Goal: Task Accomplishment & Management: Manage account settings

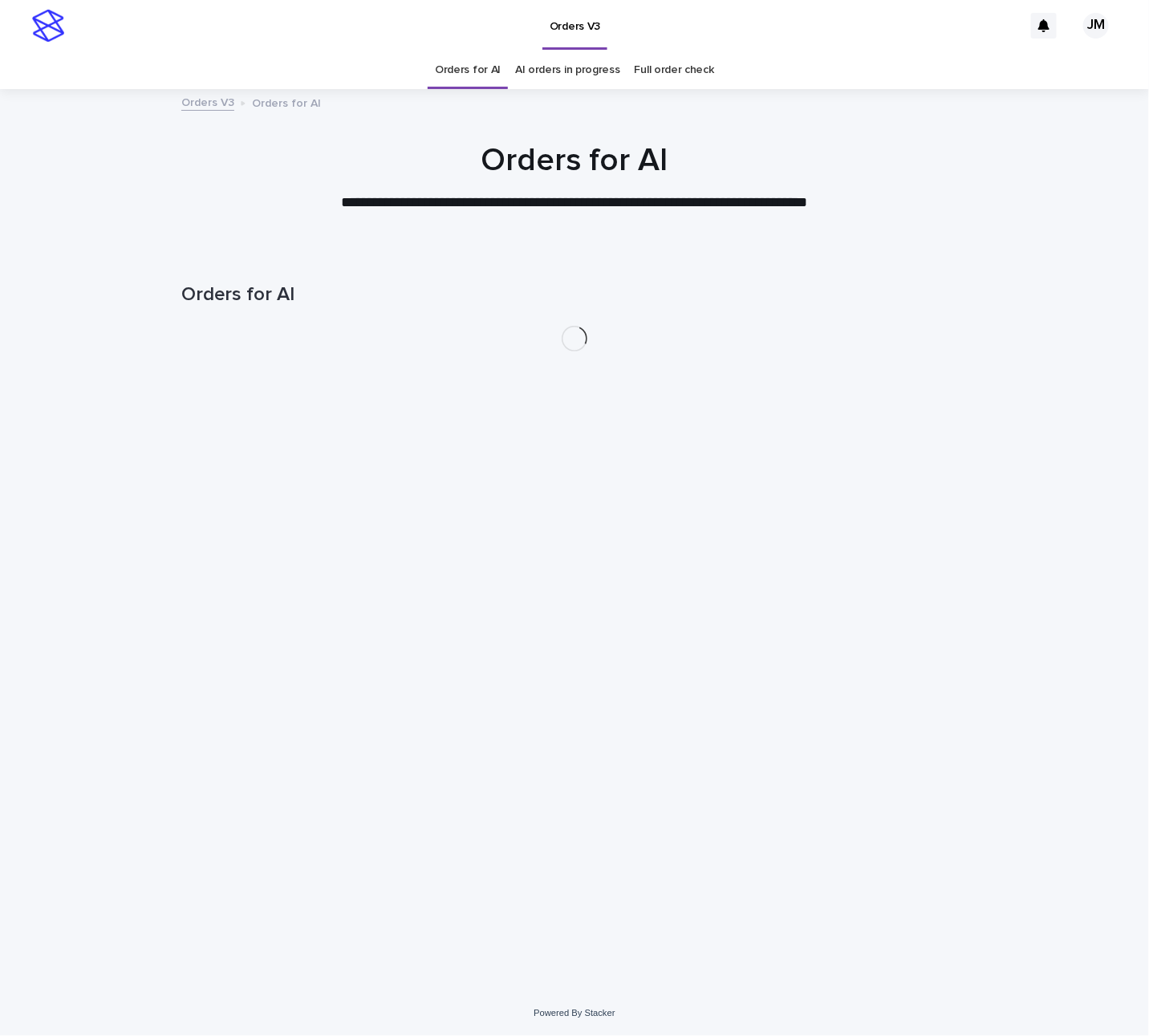
click at [574, 64] on link "AI orders in progress" at bounding box center [567, 70] width 105 height 38
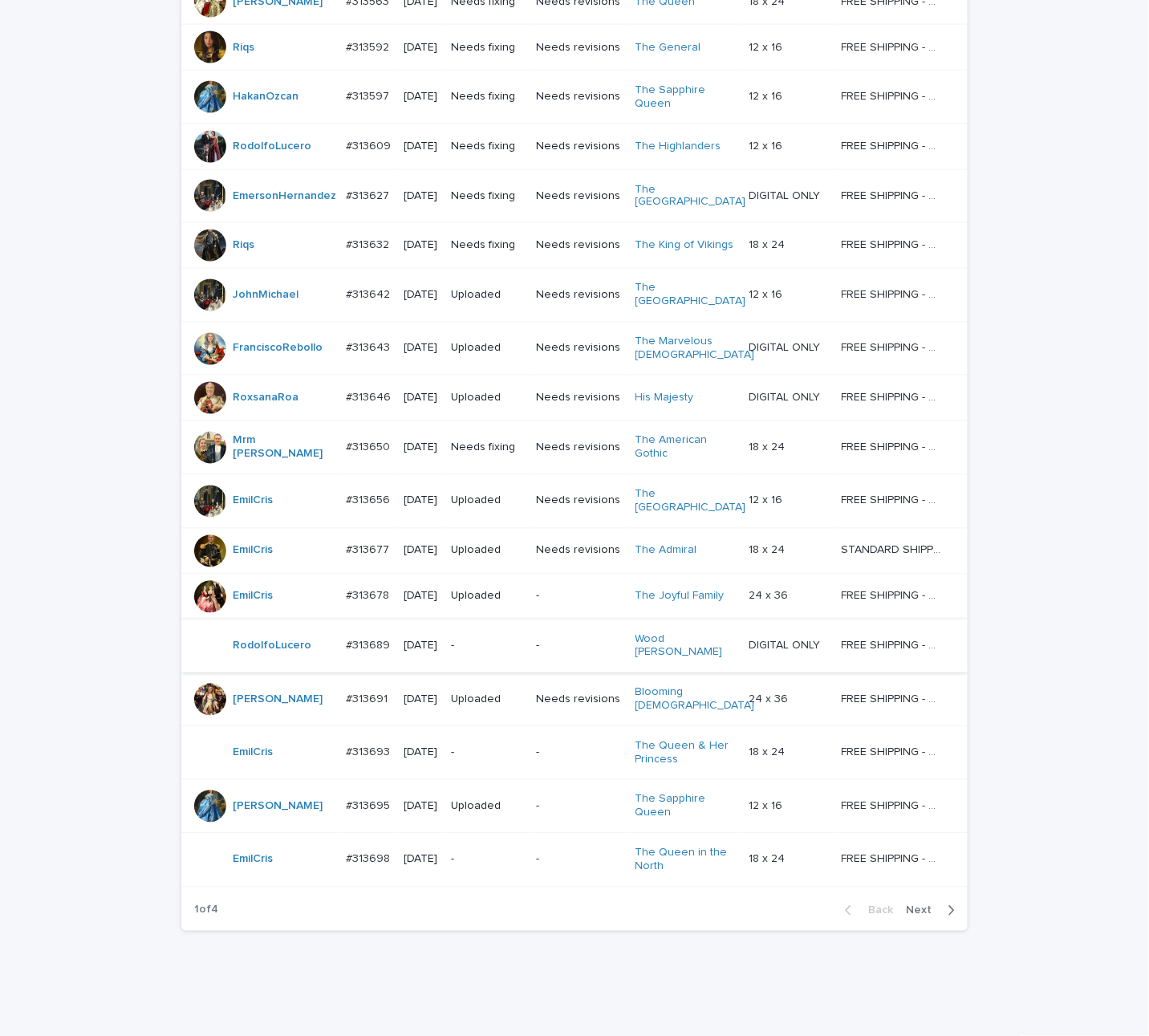
scroll to position [1069, 0]
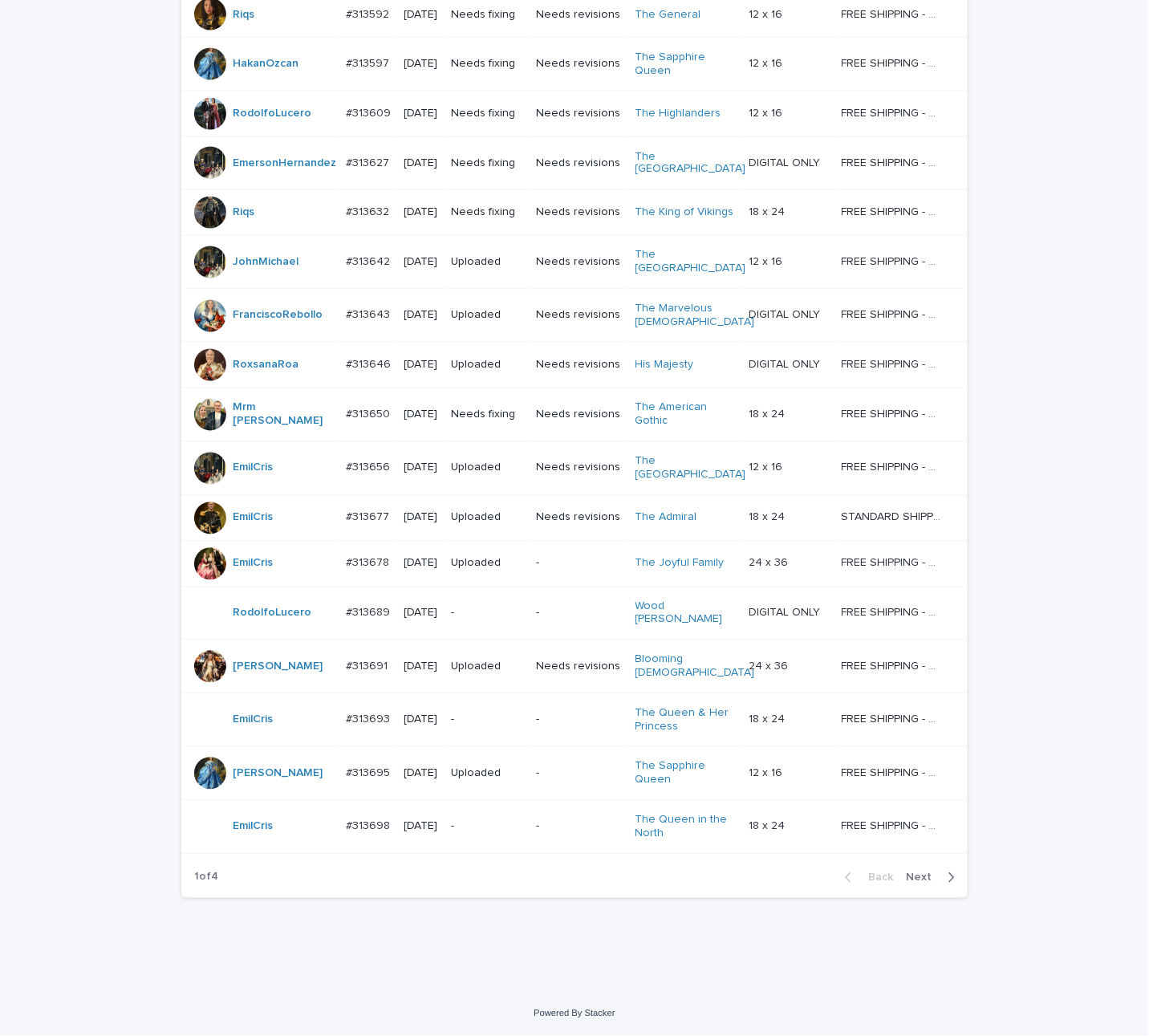
click at [920, 875] on span "Next" at bounding box center [923, 877] width 35 height 12
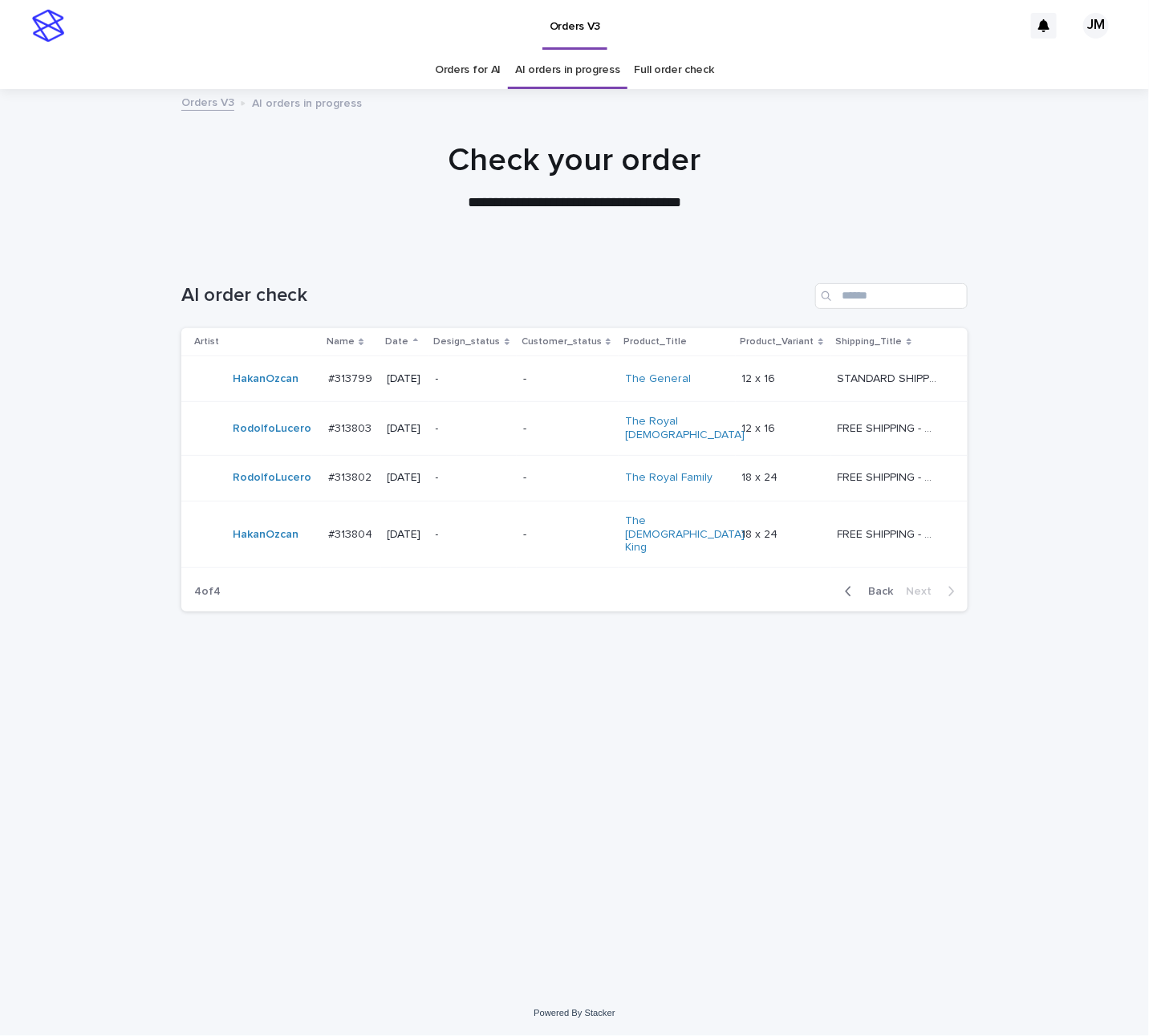
click at [862, 584] on button "Back" at bounding box center [866, 591] width 67 height 14
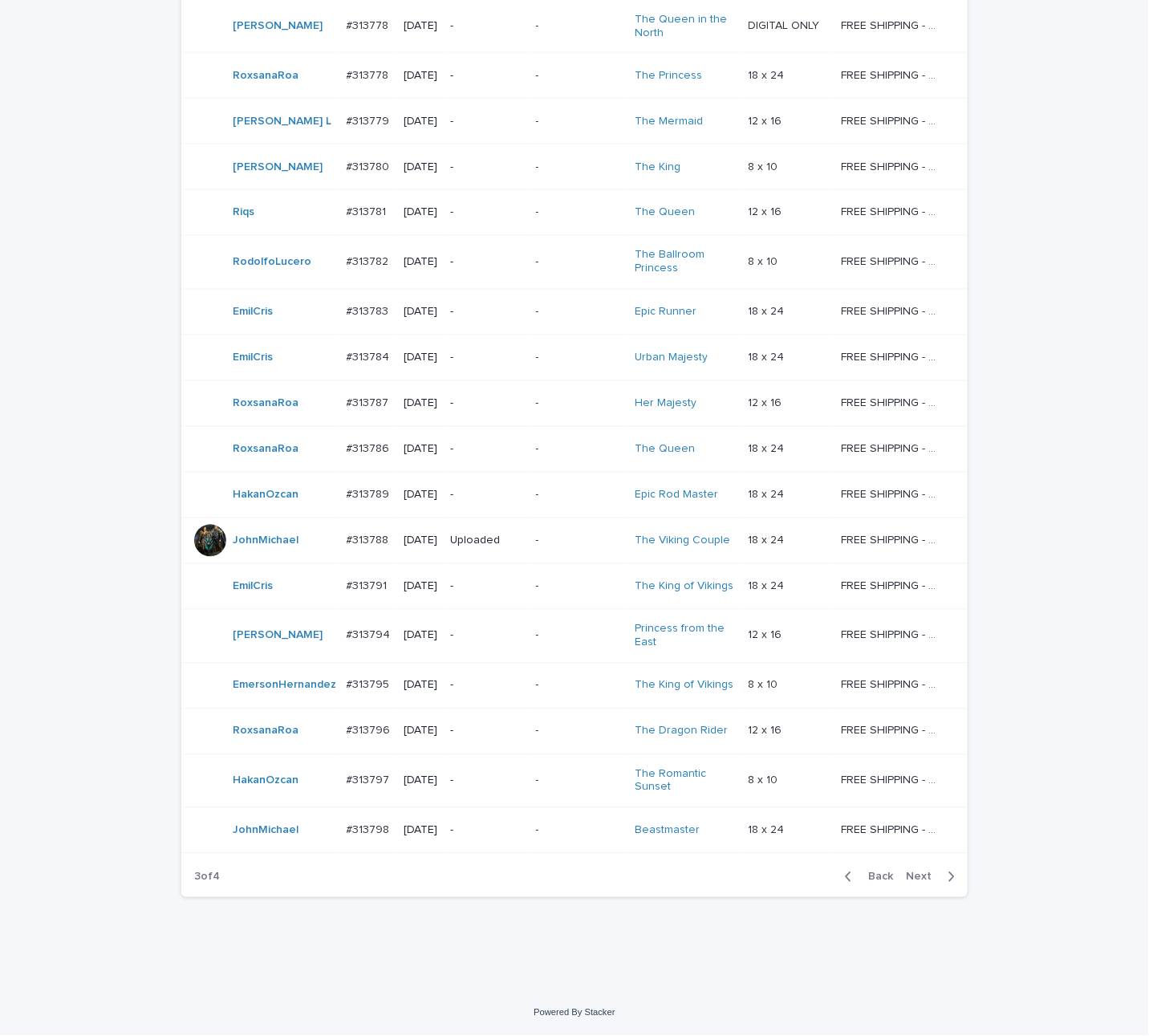
scroll to position [1115, 0]
click at [504, 839] on div "-" at bounding box center [486, 831] width 73 height 27
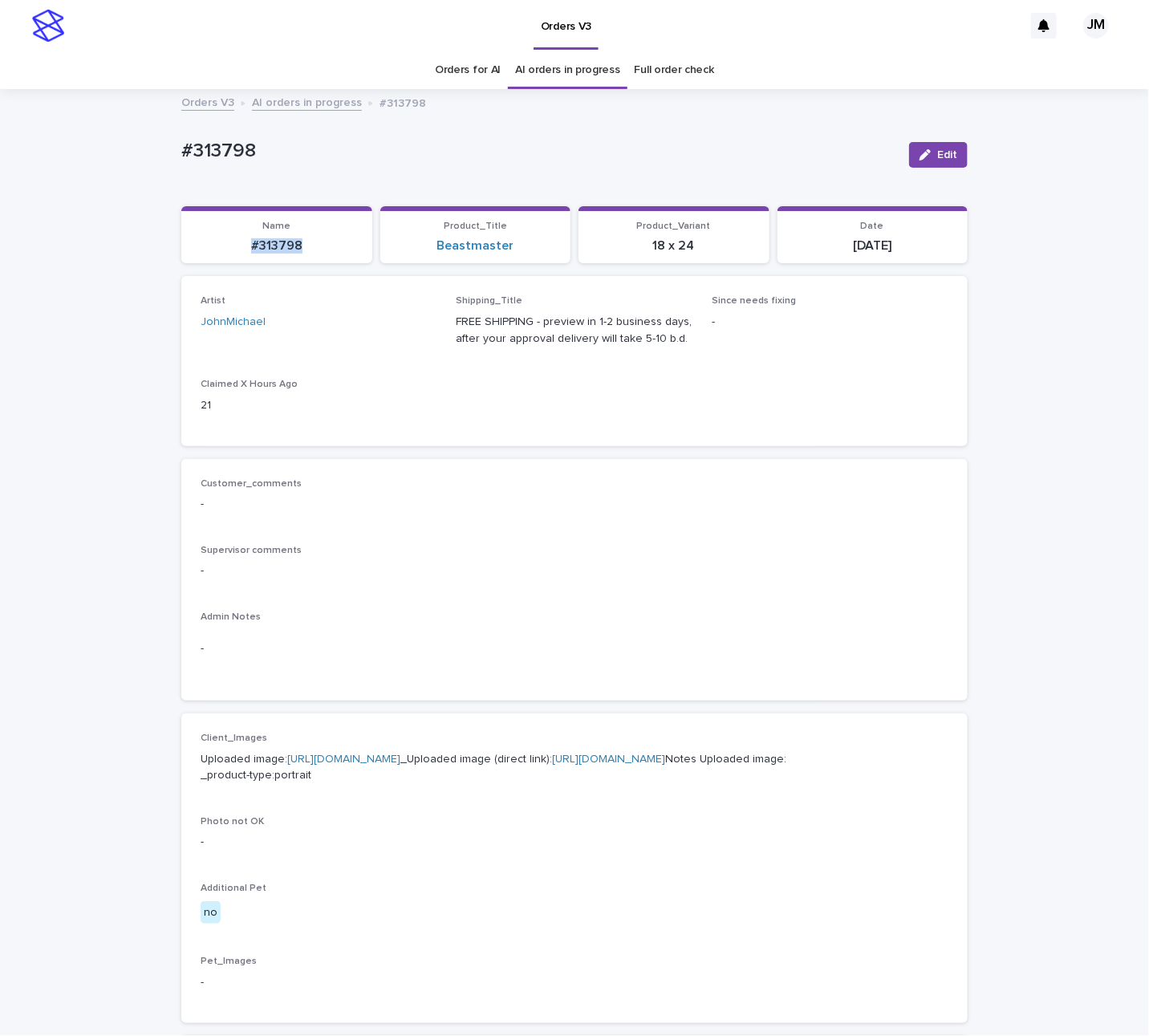
drag, startPoint x: 303, startPoint y: 258, endPoint x: 214, endPoint y: 243, distance: 90.3
click at [214, 243] on section "Name #313798" at bounding box center [276, 235] width 191 height 57
copy p "#313798"
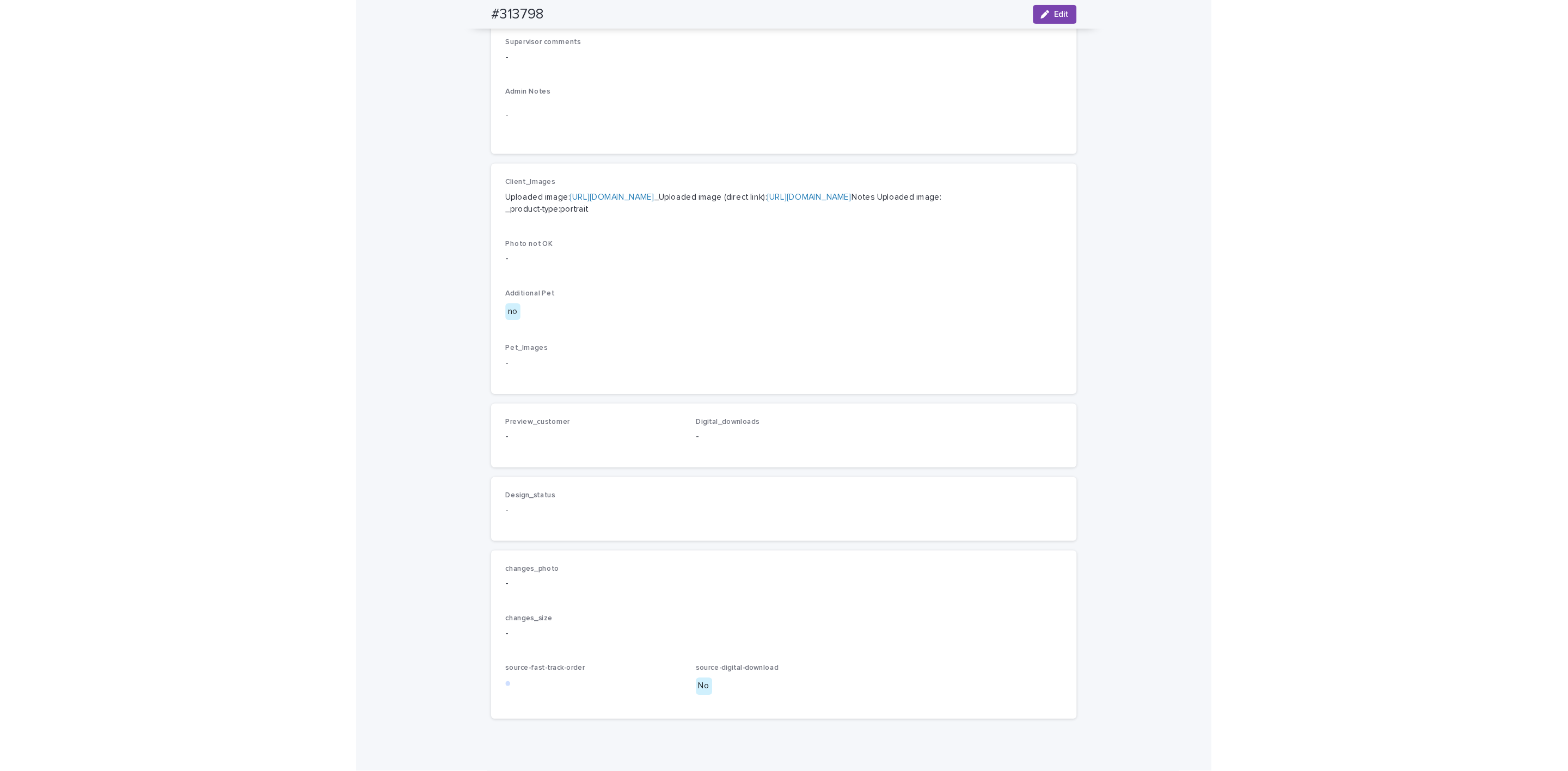
scroll to position [111, 0]
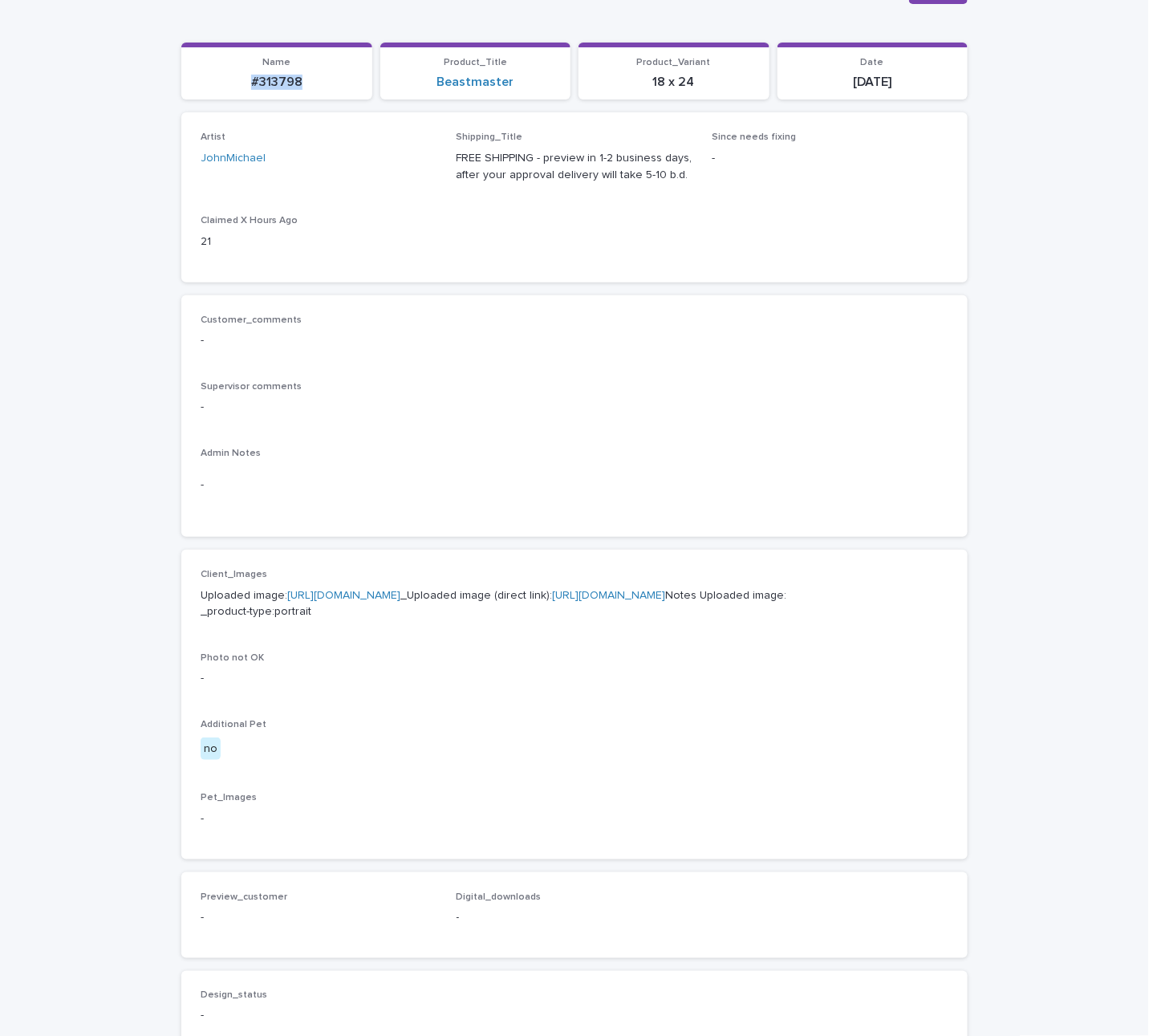
click at [552, 601] on link "https://files.getuploadkit.com/e11cfb23-3d37-4f5e-b252-d52a065c0f83/ad6618a2-fc…" at bounding box center [608, 595] width 113 height 12
copy p "#313798"
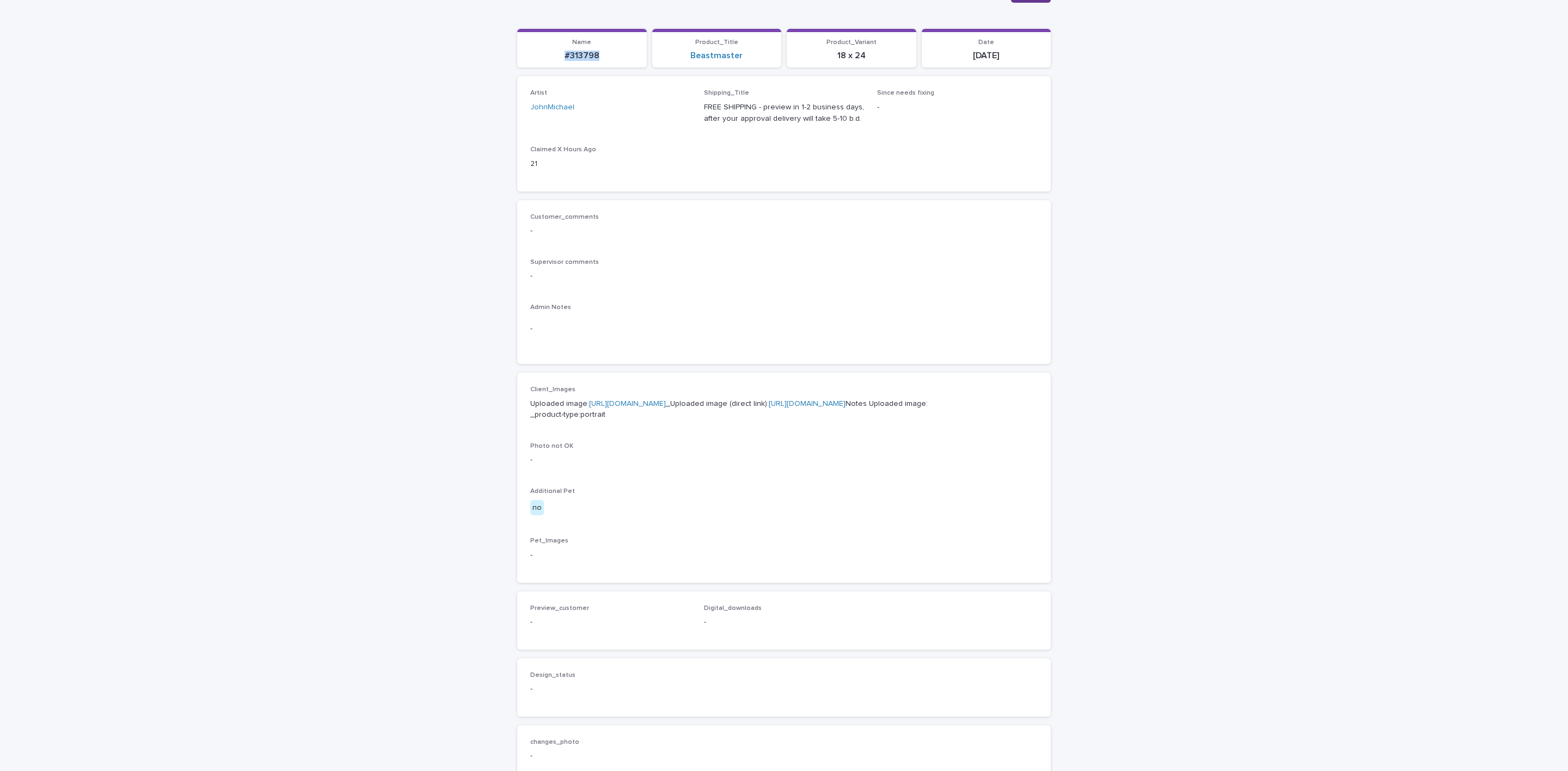
drag, startPoint x: 1033, startPoint y: 1, endPoint x: 789, endPoint y: 208, distance: 320.0
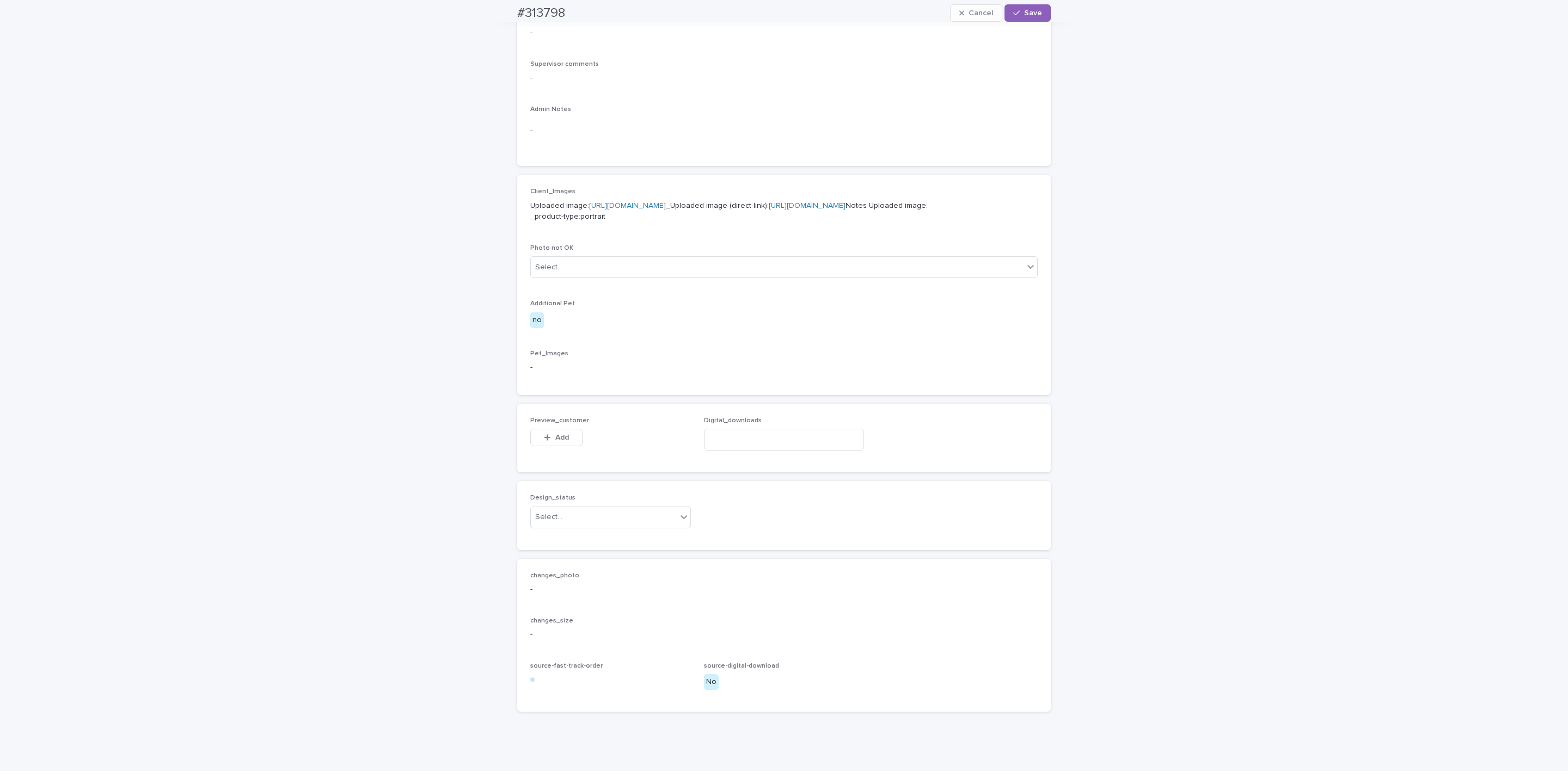
scroll to position [400, 0]
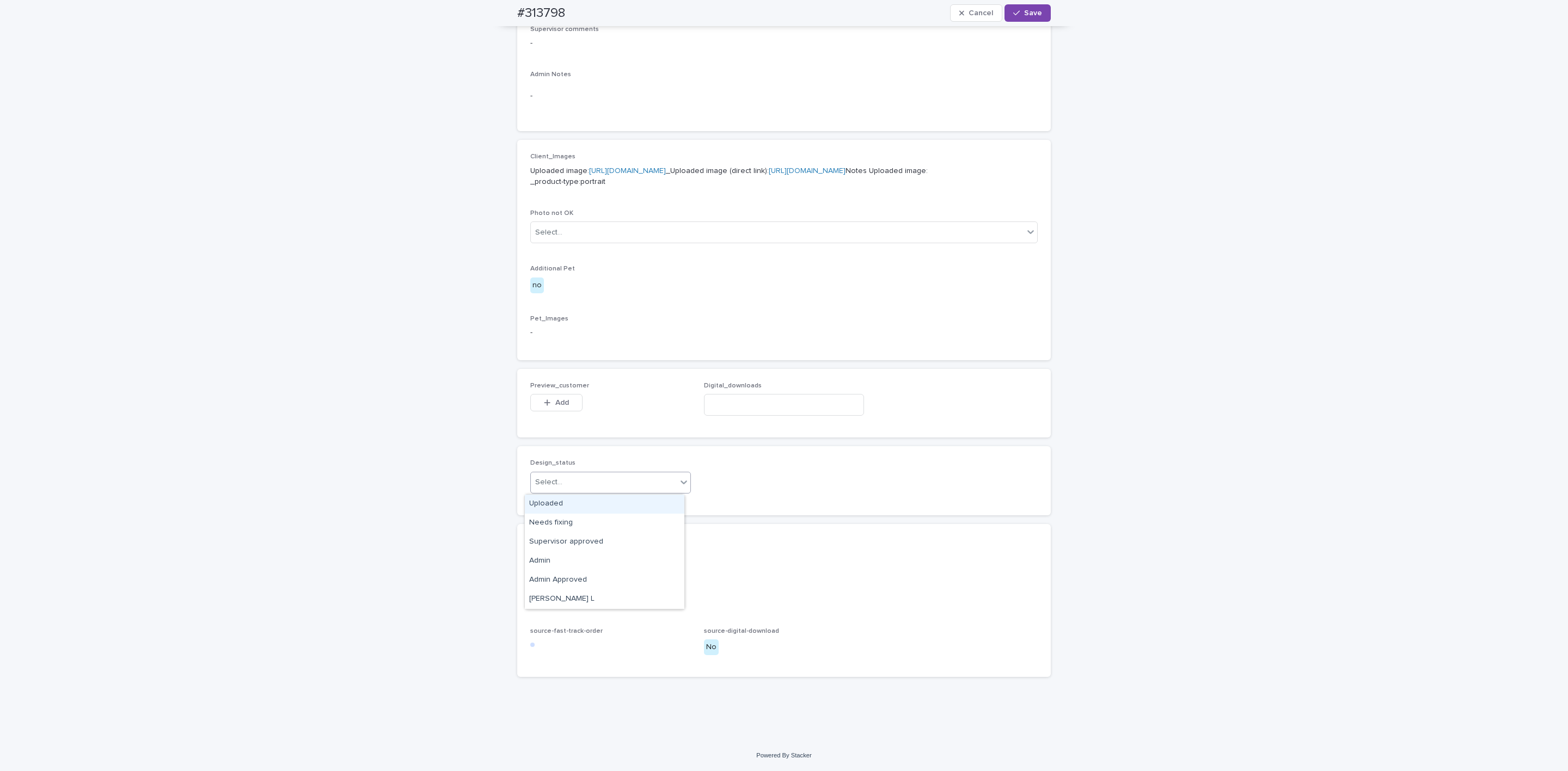
click at [536, 489] on div "Select..." at bounding box center [604, 483] width 146 height 18
click at [559, 506] on div "Uploaded" at bounding box center [604, 504] width 159 height 19
click at [565, 409] on button "Add" at bounding box center [556, 403] width 52 height 18
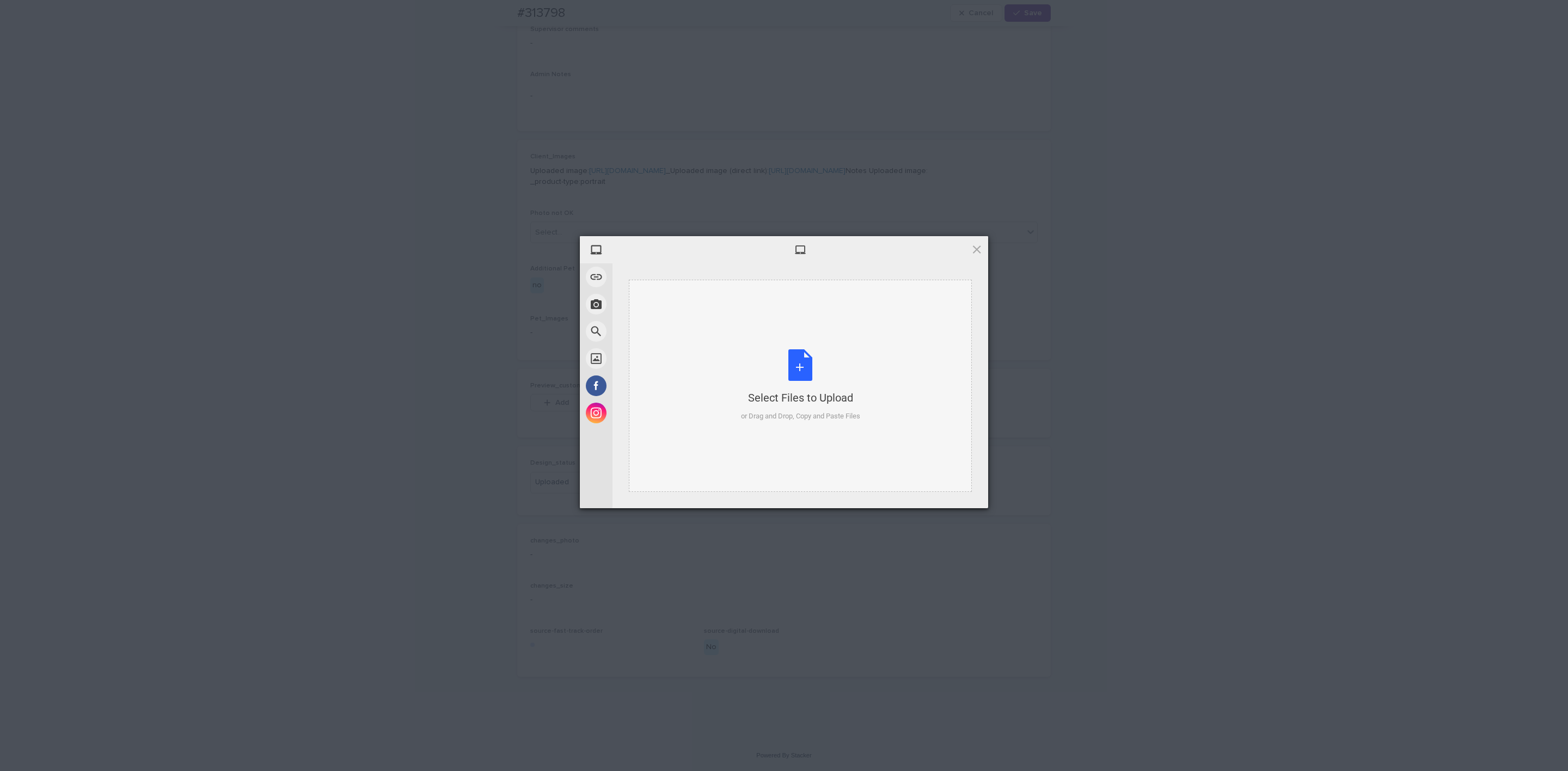
click at [779, 371] on div "Select Files to Upload or Drag and Drop, Copy and Paste Files" at bounding box center [800, 385] width 119 height 72
drag, startPoint x: 951, startPoint y: 500, endPoint x: 957, endPoint y: 497, distance: 6.7
click at [779, 500] on span "Upload 1" at bounding box center [955, 494] width 55 height 21
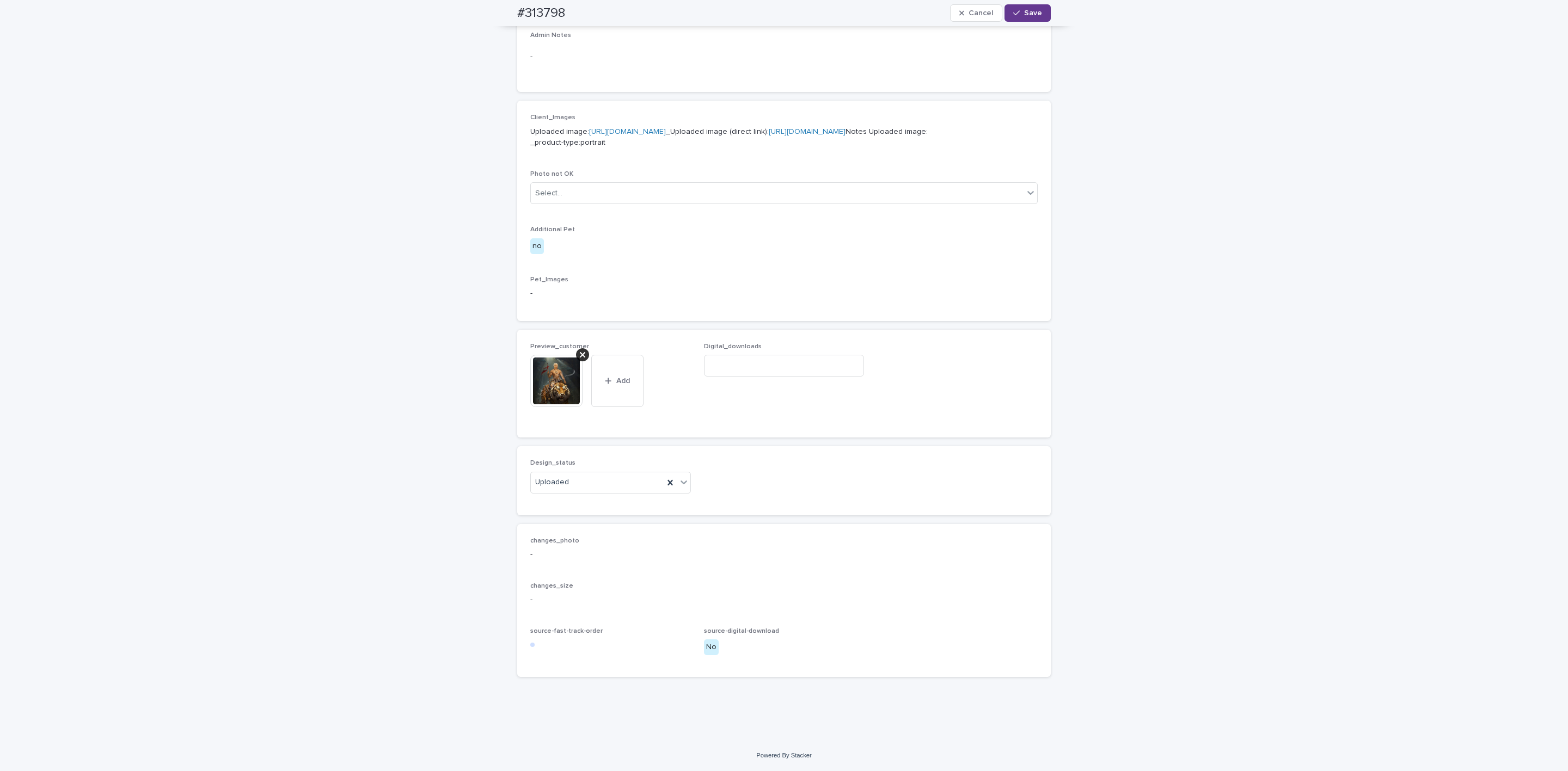
click at [779, 10] on span "Save" at bounding box center [1033, 13] width 18 height 8
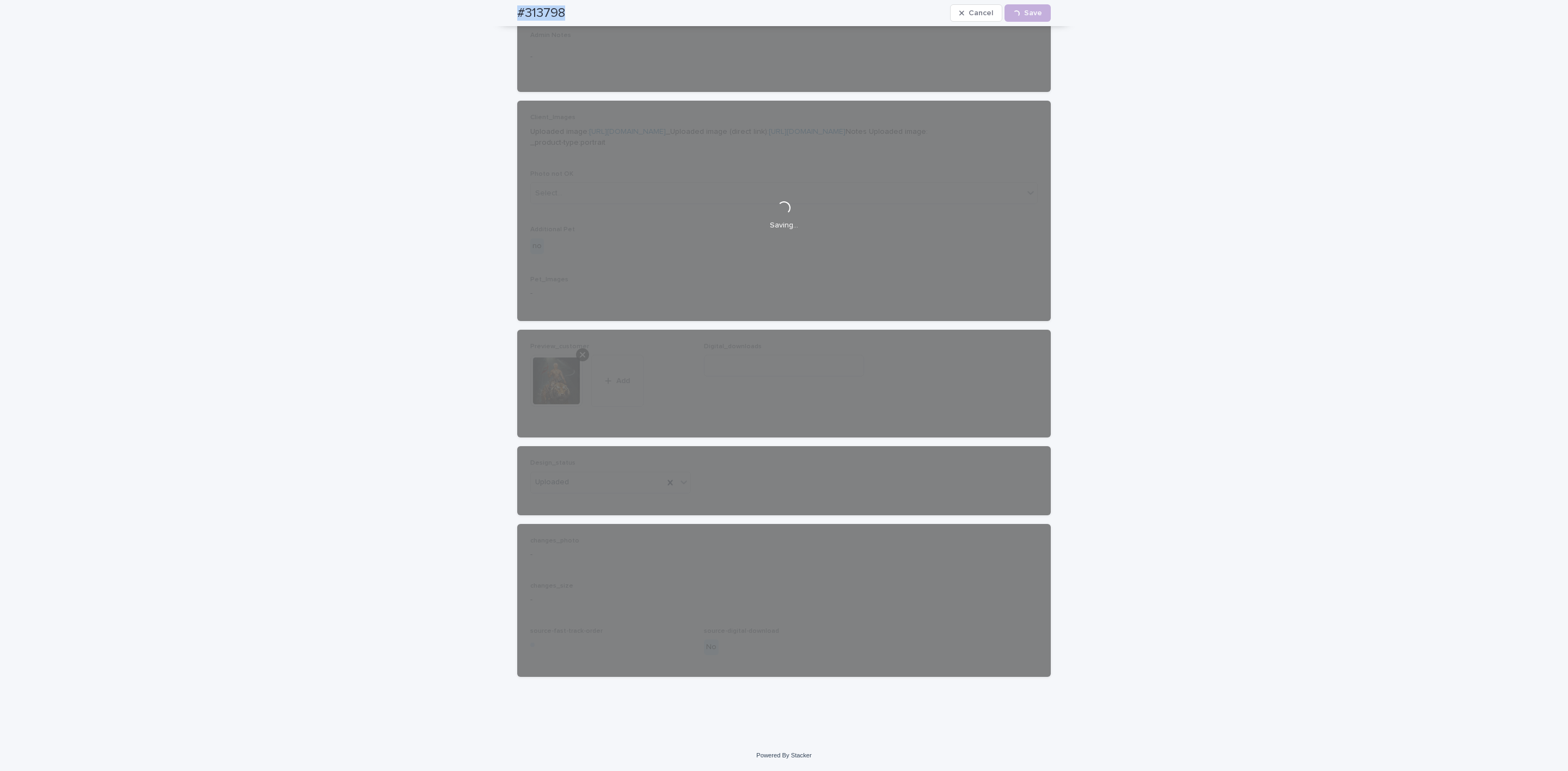
drag, startPoint x: 487, startPoint y: 13, endPoint x: 552, endPoint y: 15, distance: 65.0
click at [570, 16] on div "#313798 Cancel Loading... Save" at bounding box center [784, 13] width 586 height 26
copy h2 "#313798"
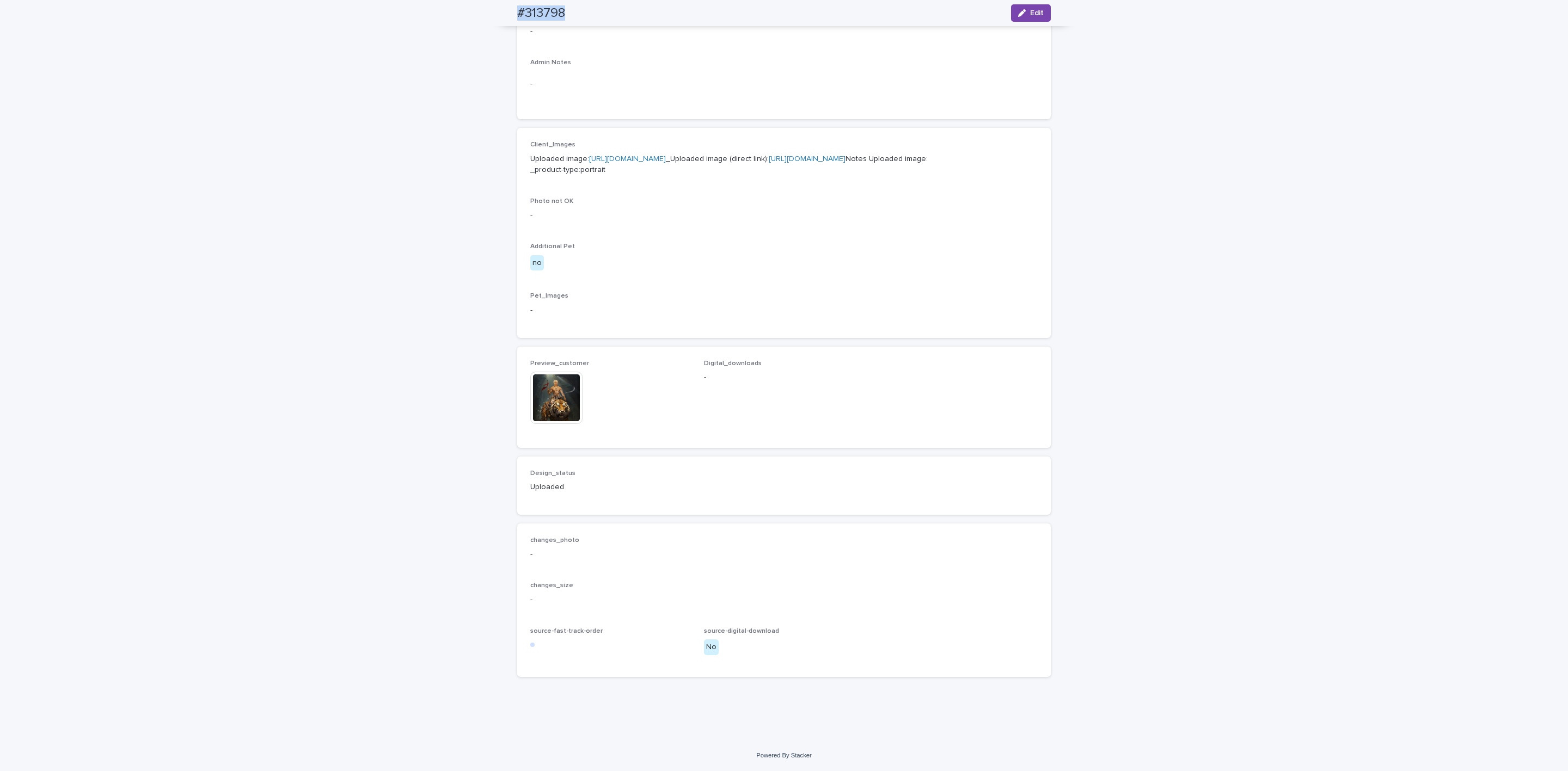
scroll to position [412, 0]
click at [567, 405] on img at bounding box center [556, 398] width 52 height 52
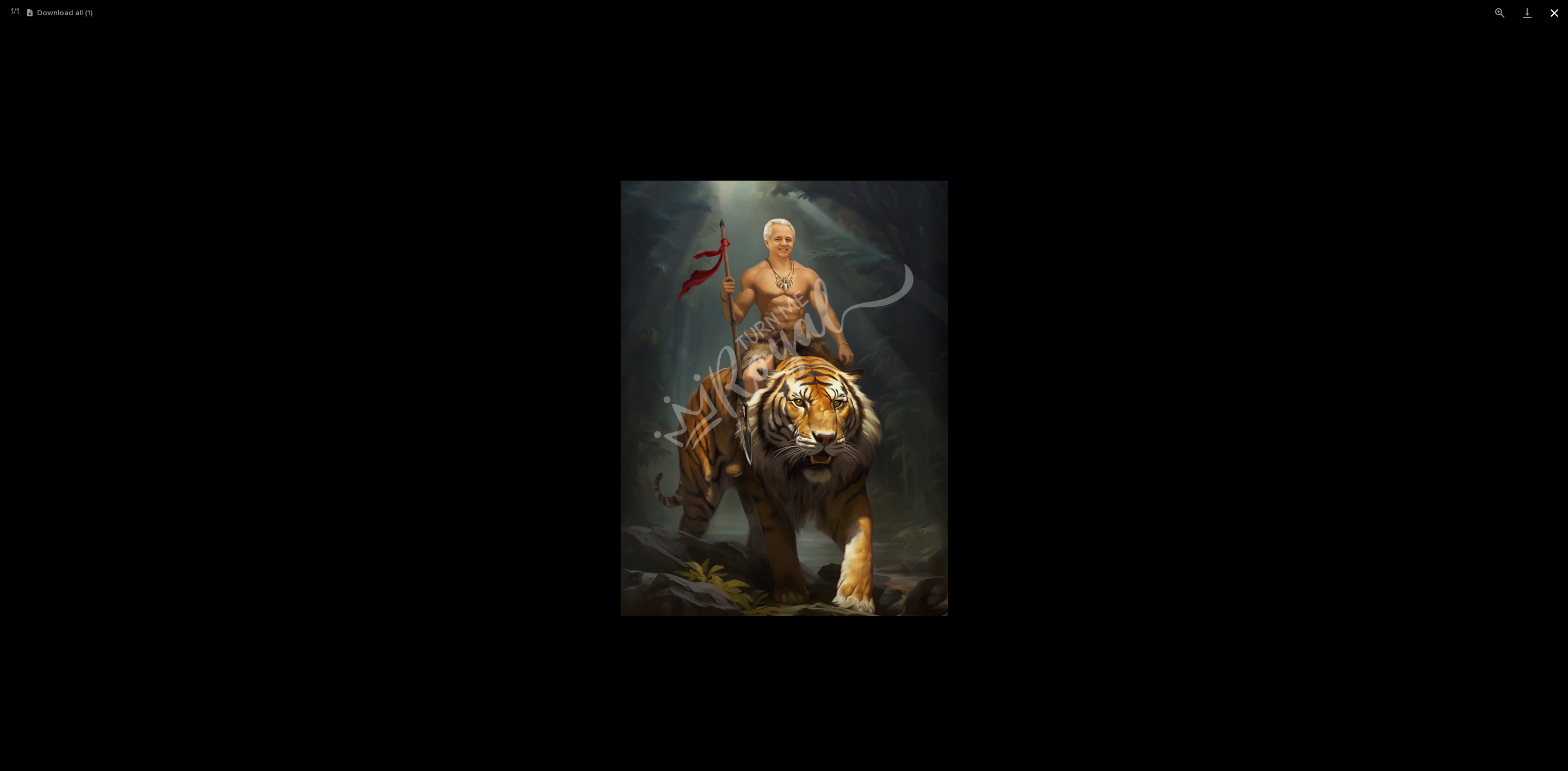
click at [779, 10] on button "Close gallery" at bounding box center [1554, 13] width 27 height 26
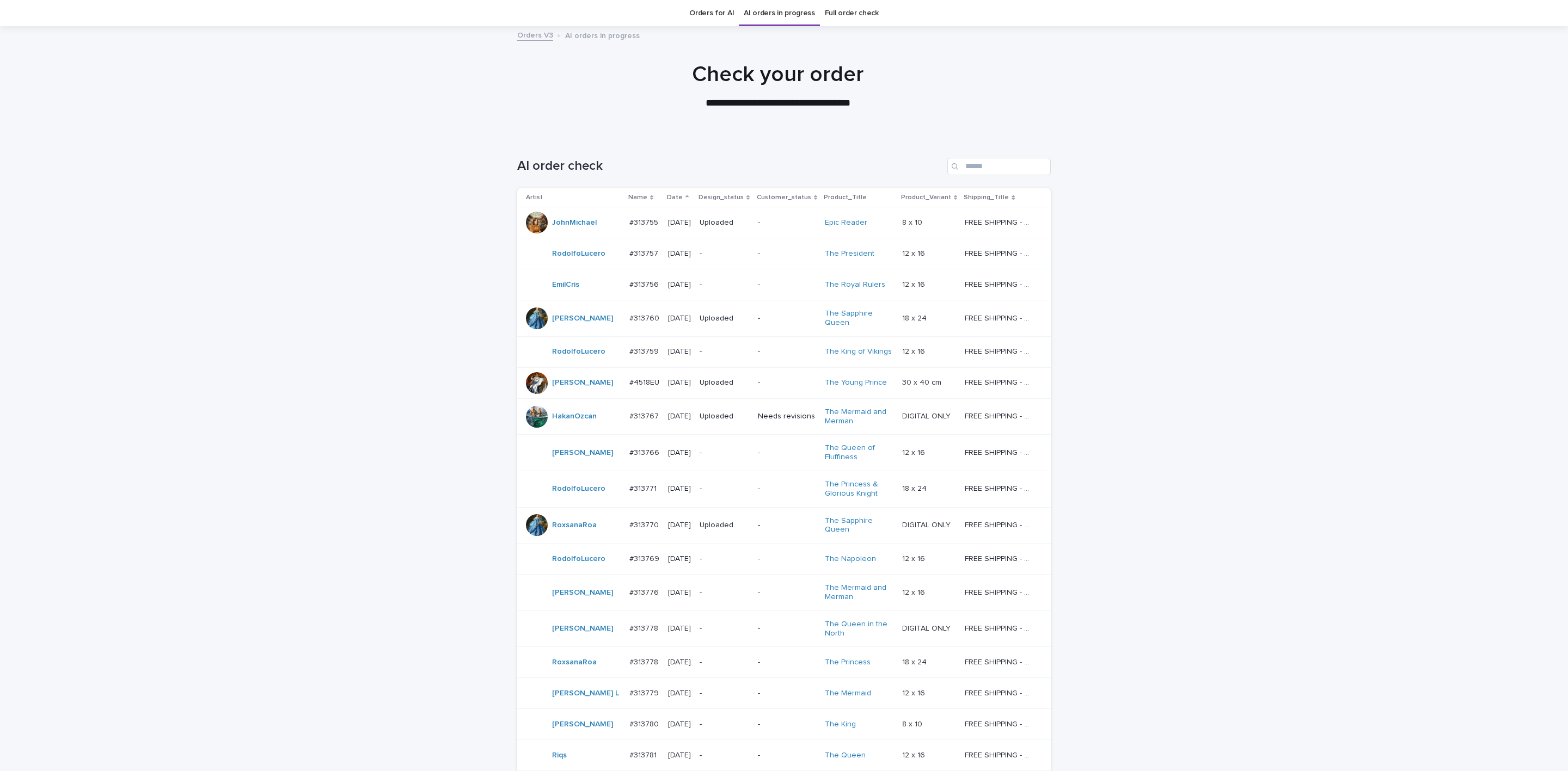
scroll to position [35, 0]
click at [779, 164] on input "Search" at bounding box center [999, 166] width 103 height 18
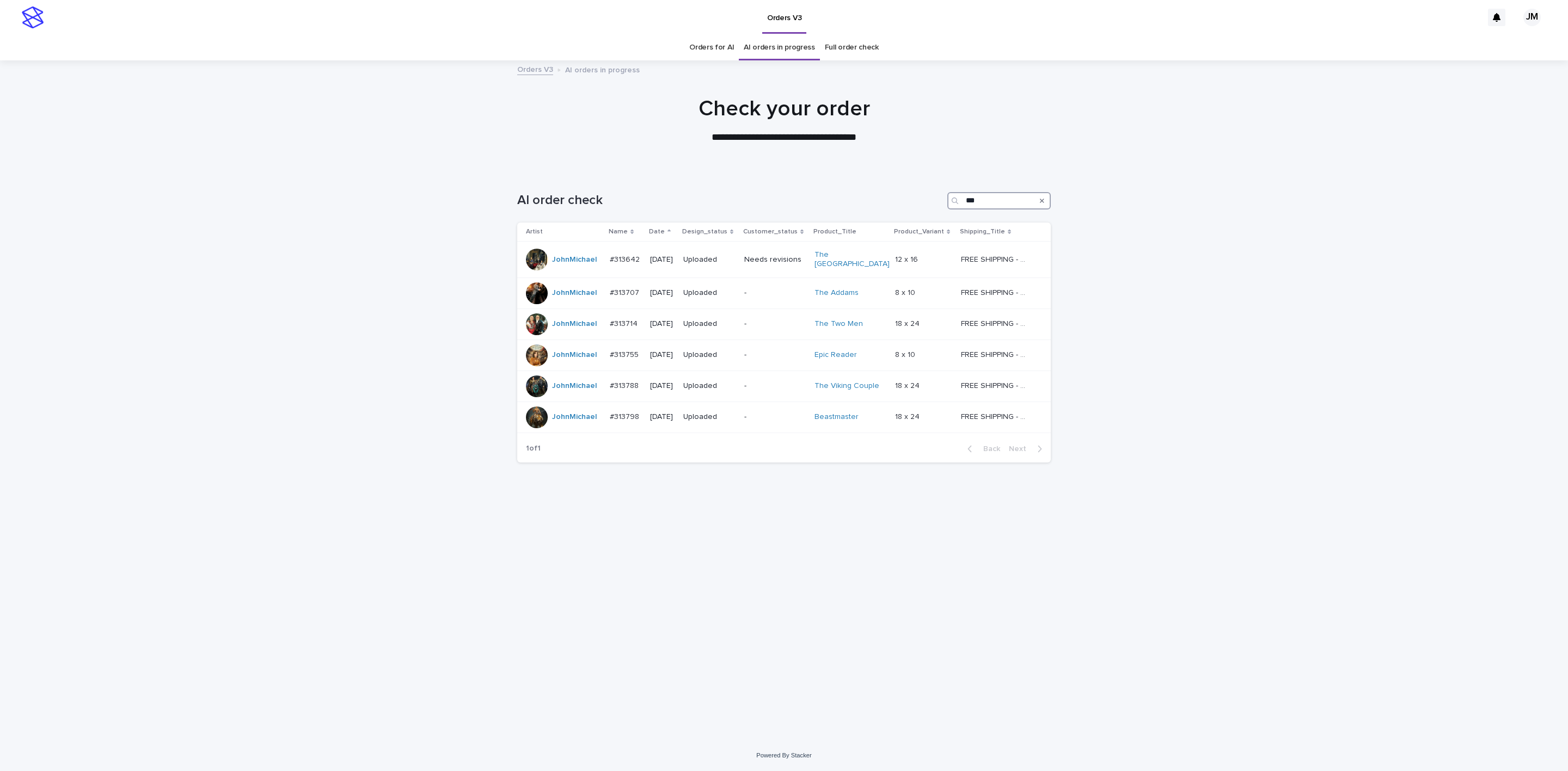
type input "***"
click at [721, 40] on link "Orders for AI" at bounding box center [711, 47] width 44 height 26
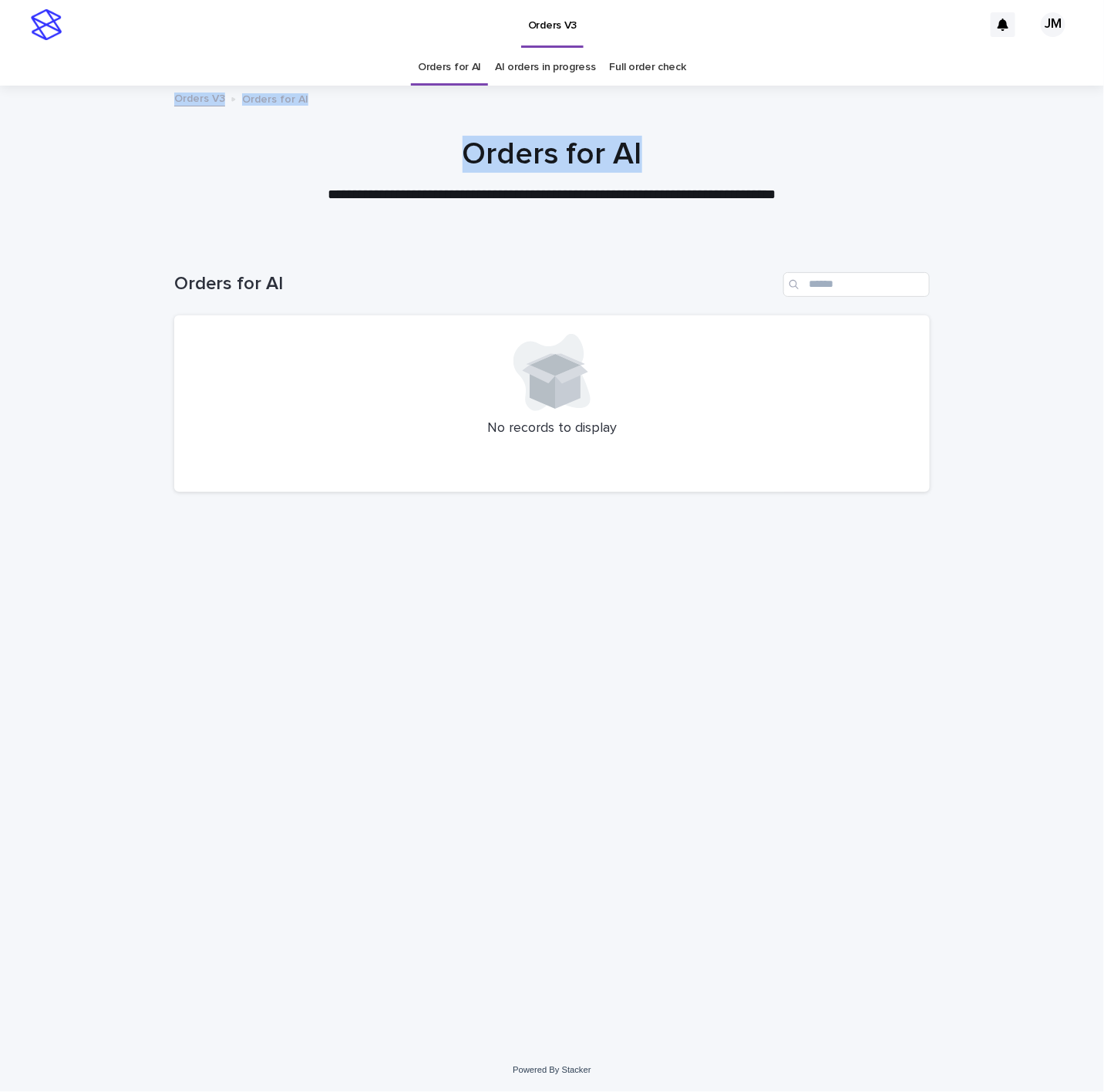
drag, startPoint x: 1080, startPoint y: 75, endPoint x: 1195, endPoint y: 143, distance: 133.6
click at [1104, 143] on html "**********" at bounding box center [552, 546] width 1104 height 1092
click at [534, 61] on link "AI orders in progress" at bounding box center [545, 67] width 101 height 36
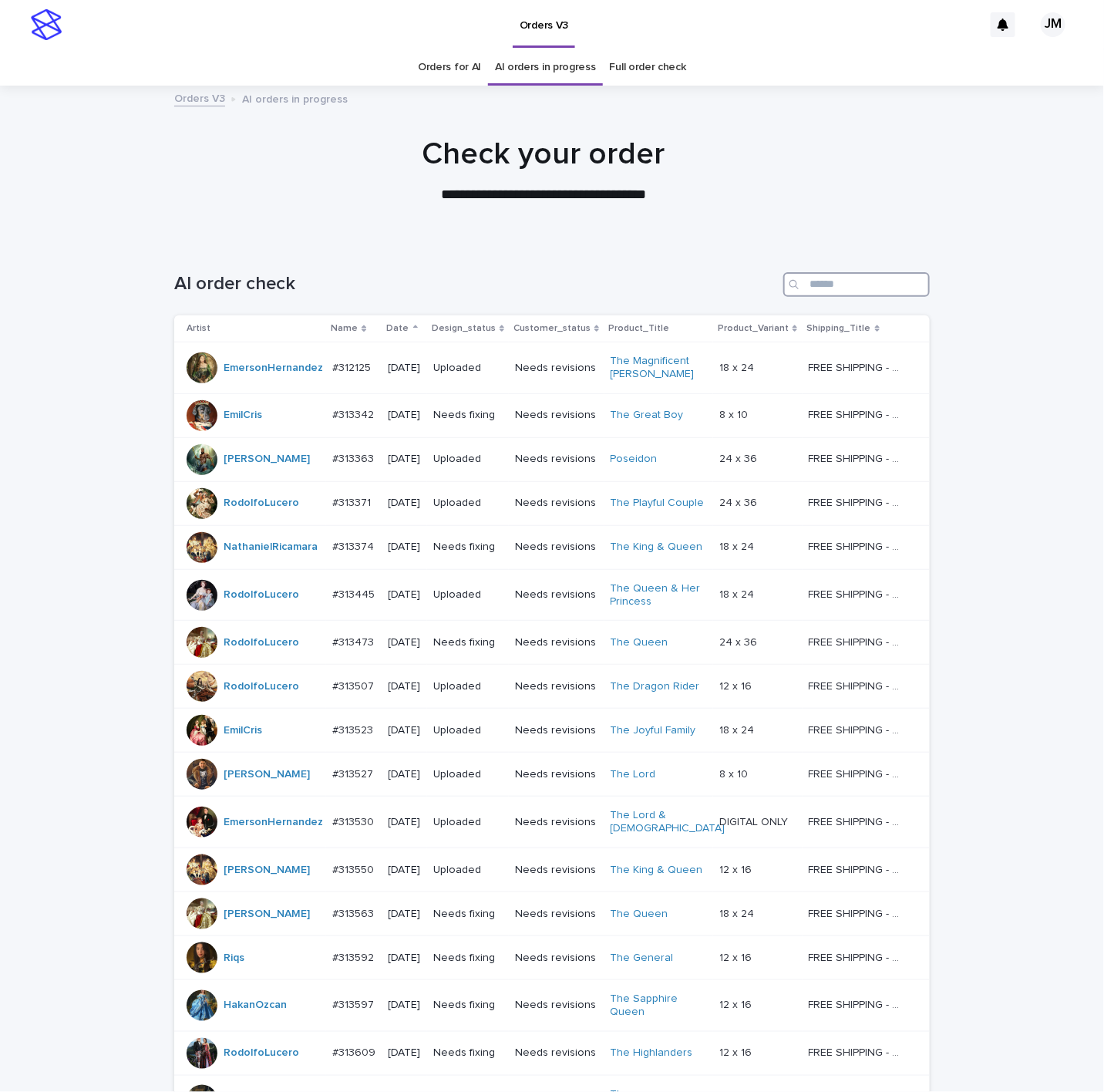
click at [808, 280] on input "Search" at bounding box center [857, 284] width 147 height 25
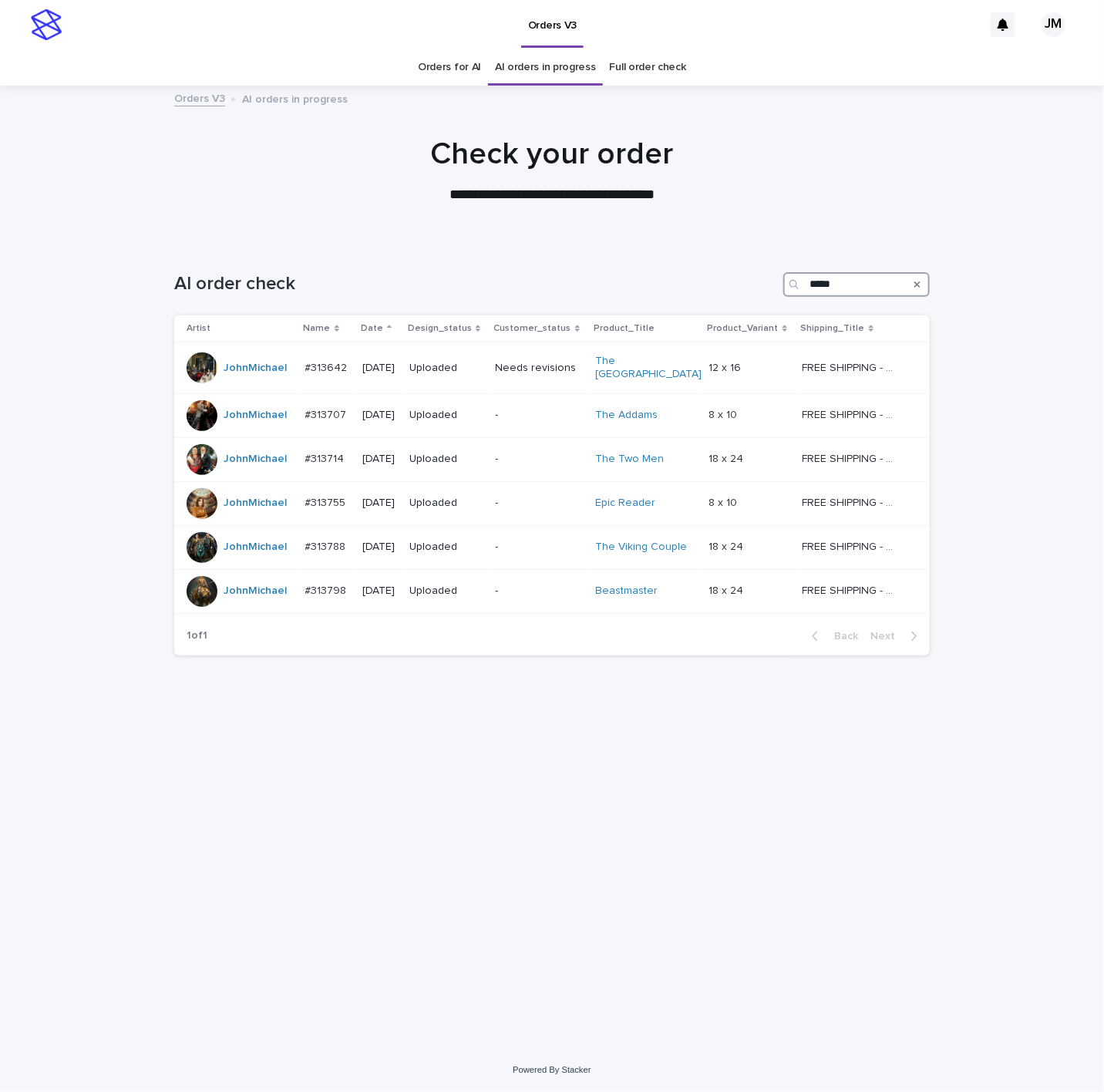
type input "*****"
click at [451, 72] on link "Orders for AI" at bounding box center [449, 67] width 63 height 36
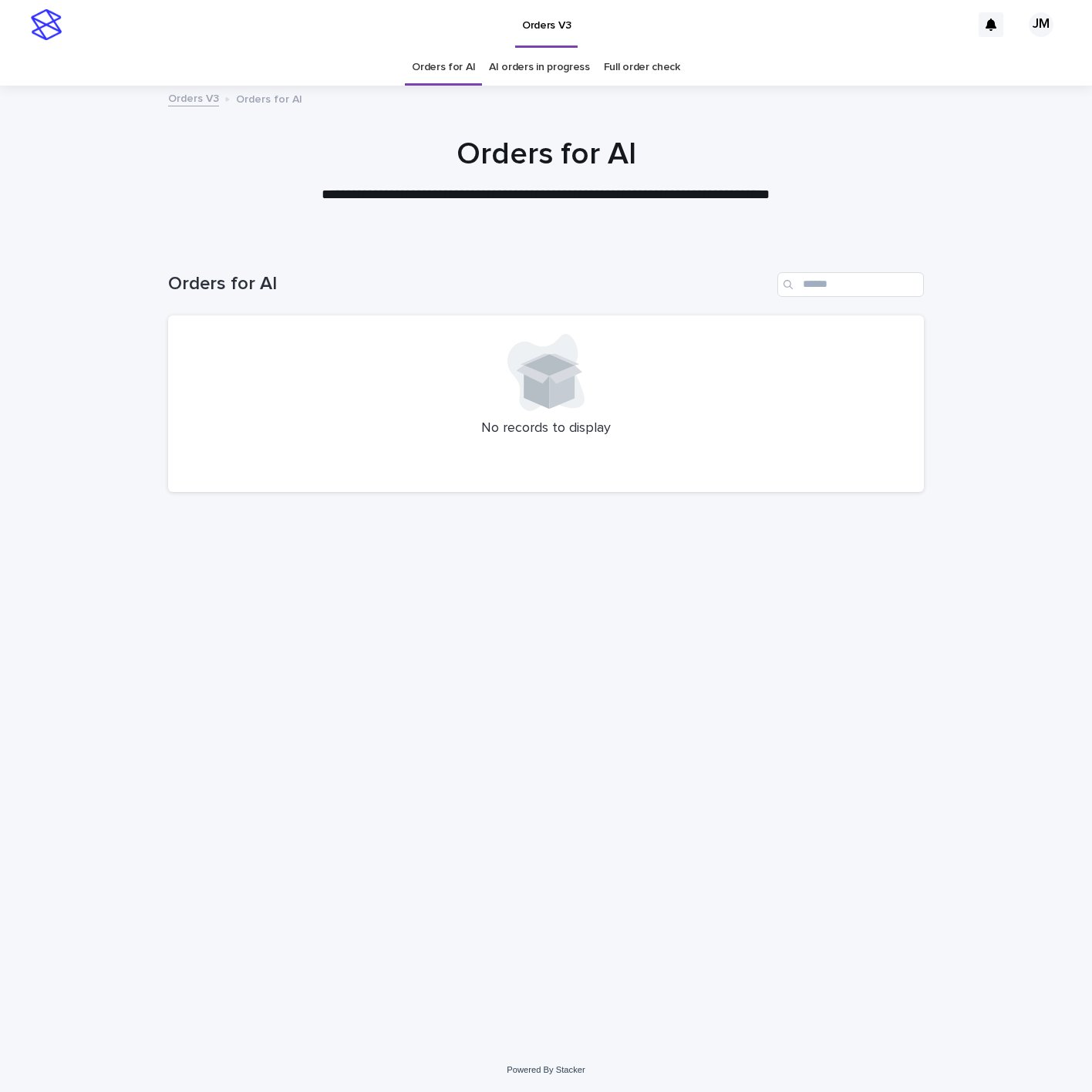
drag, startPoint x: 11, startPoint y: 384, endPoint x: 60, endPoint y: 371, distance: 50.7
click at [11, 384] on div "Loading... Saving… Loading... Saving… Orders for AI No records to display" at bounding box center [546, 645] width 1092 height 807
click at [789, 634] on div "Loading... Saving… Loading... Saving… Orders for AI No records to display" at bounding box center [546, 625] width 771 height 768
click at [0, 184] on div "**********" at bounding box center [546, 170] width 1092 height 69
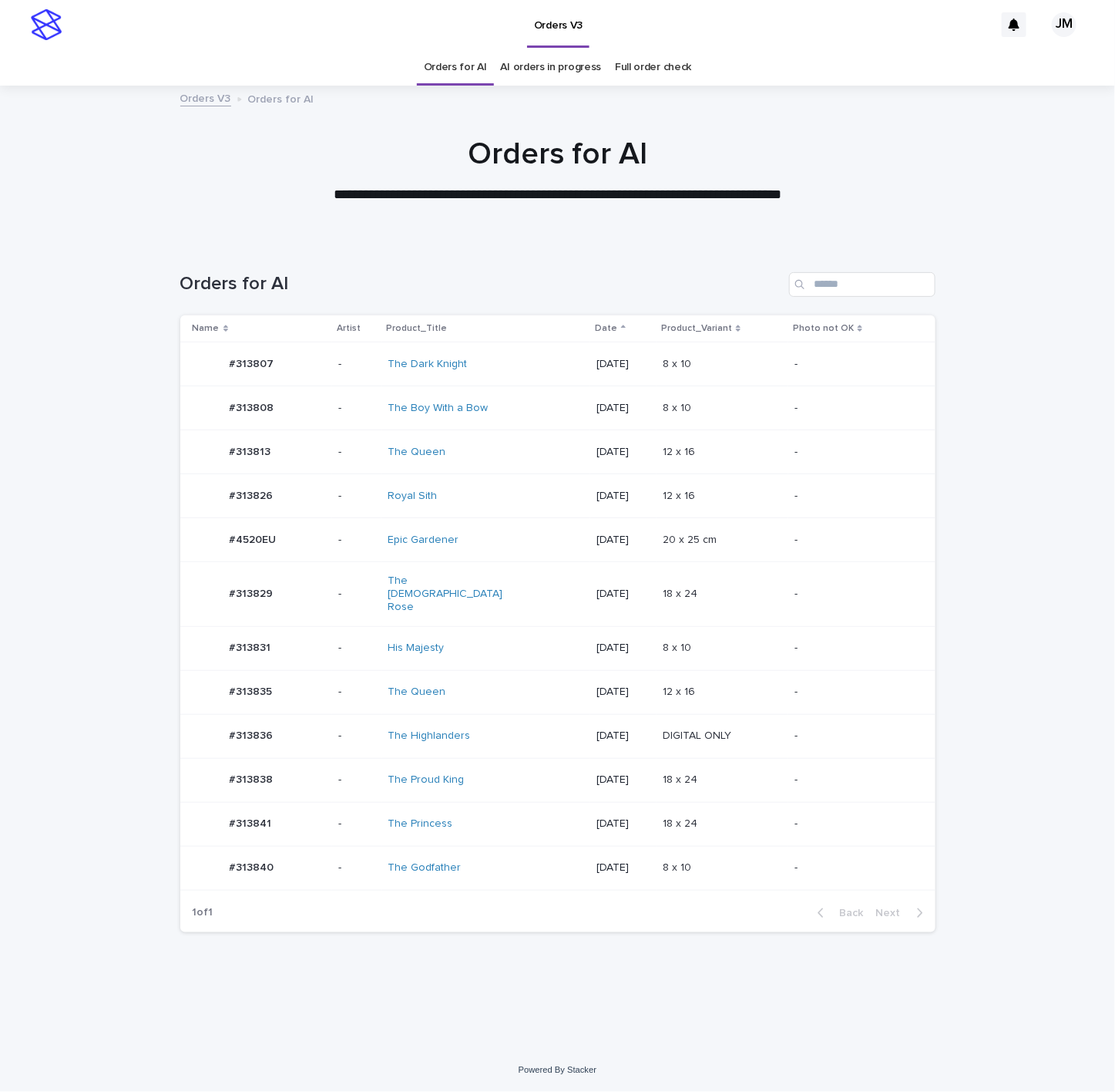
click at [500, 685] on div "The Queen" at bounding box center [452, 691] width 128 height 13
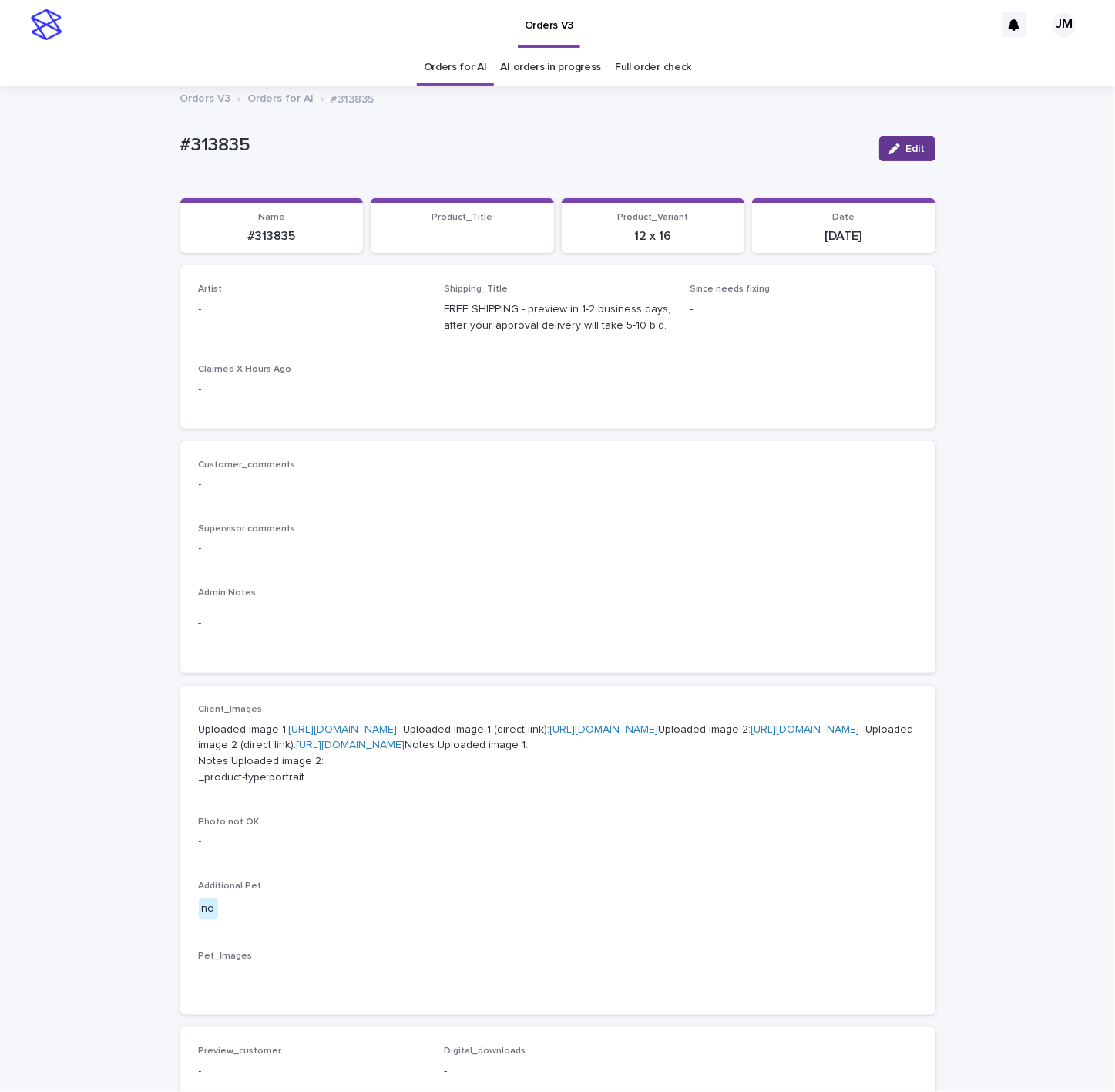
drag, startPoint x: 894, startPoint y: 141, endPoint x: 442, endPoint y: 273, distance: 470.9
click at [887, 146] on button "Edit" at bounding box center [907, 148] width 56 height 25
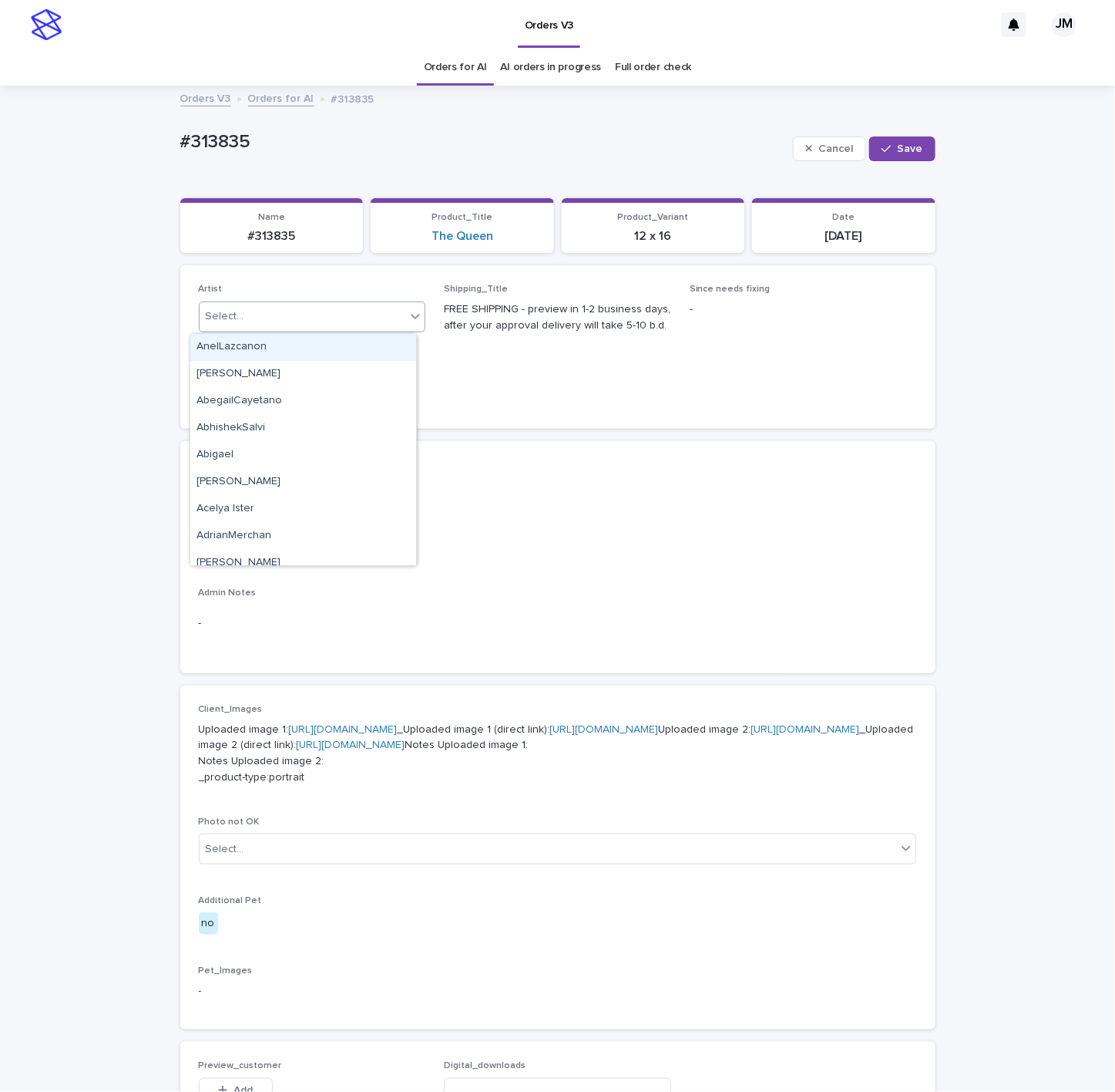
click at [320, 312] on div "Select..." at bounding box center [303, 316] width 207 height 26
type input "******"
click at [310, 354] on div "JohnMichael" at bounding box center [303, 346] width 226 height 27
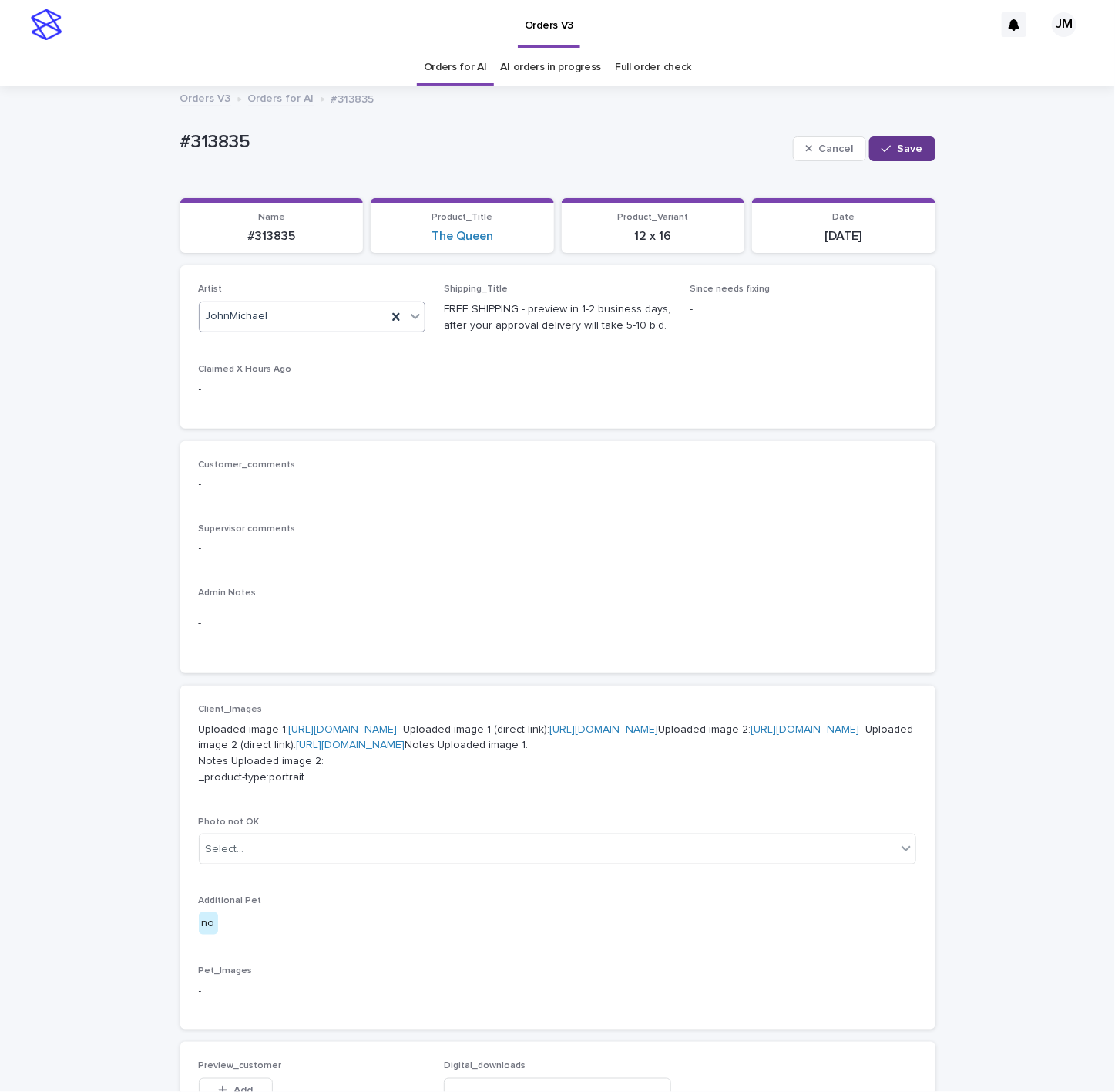
drag, startPoint x: 881, startPoint y: 150, endPoint x: 768, endPoint y: 165, distance: 114.0
click at [881, 151] on icon "button" at bounding box center [886, 148] width 9 height 11
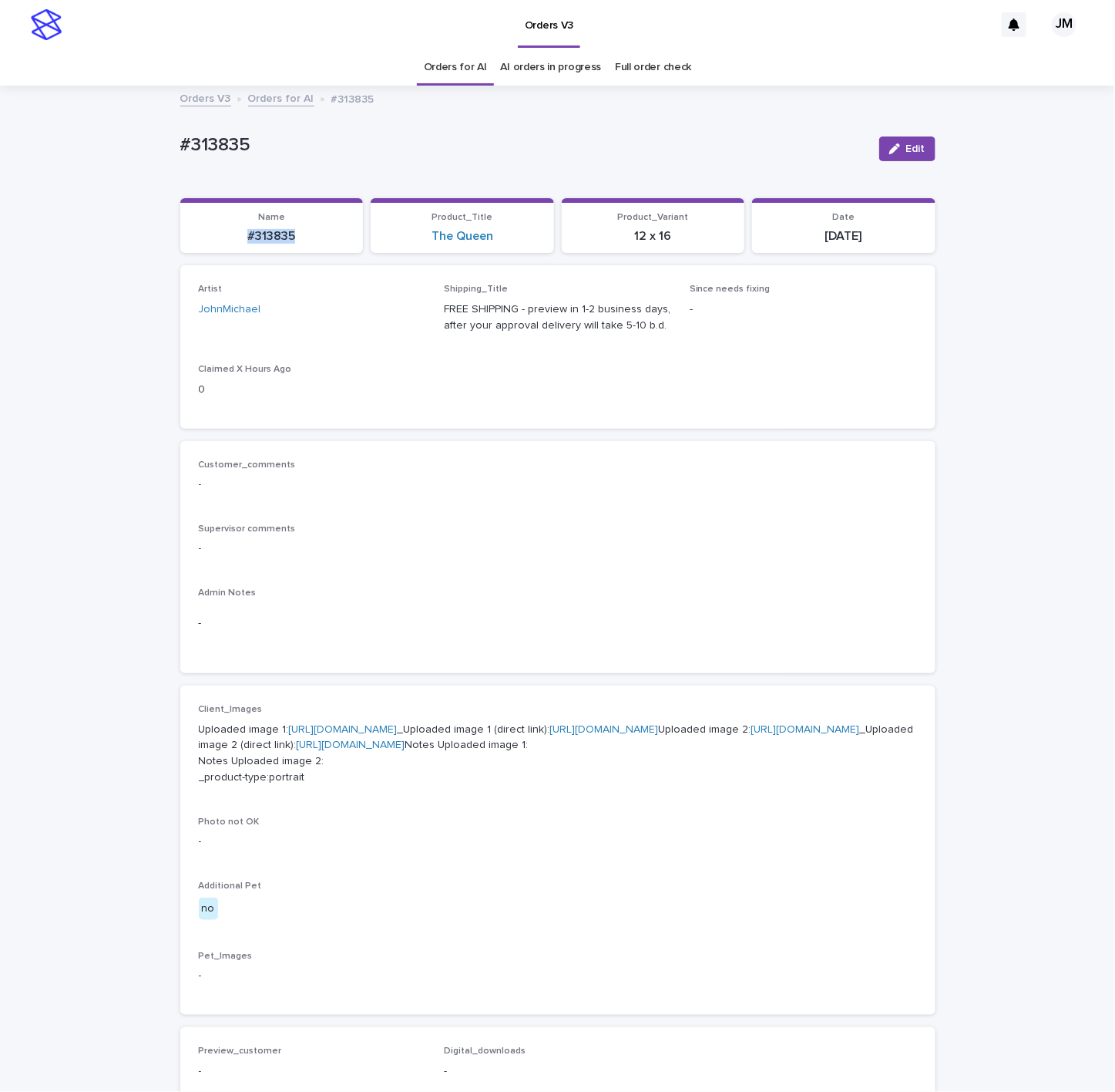
drag, startPoint x: 313, startPoint y: 236, endPoint x: 237, endPoint y: 234, distance: 76.0
click at [237, 234] on p "#313835" at bounding box center [271, 236] width 165 height 15
copy p "#313835"
click at [551, 734] on link "https://files.getuploadkit.com/e11cfb23-3d37-4f5e-b252-d52a065c0f83/96451b6f-55…" at bounding box center [605, 729] width 109 height 11
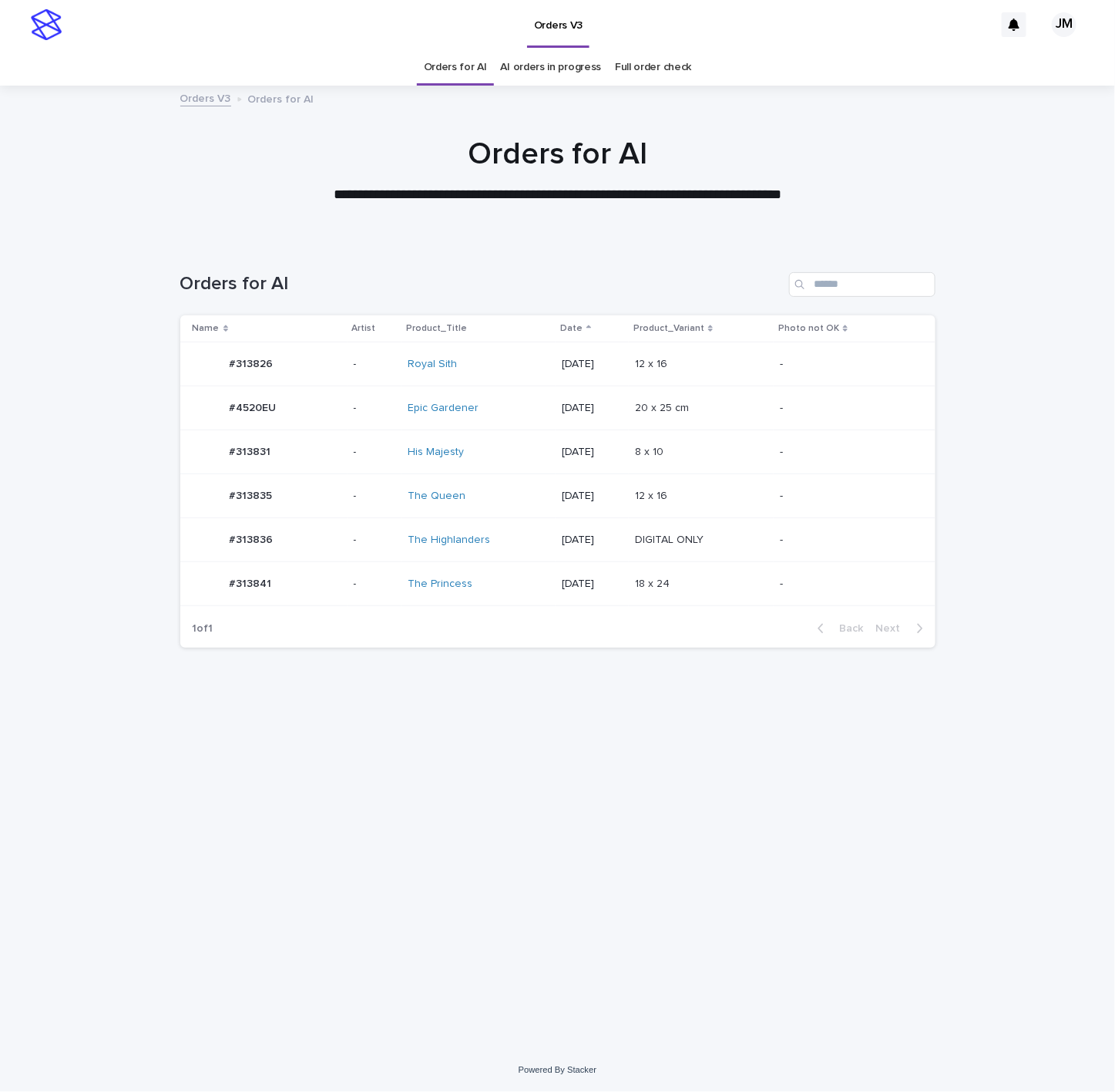
click at [516, 541] on div "The Highlanders" at bounding box center [471, 540] width 128 height 13
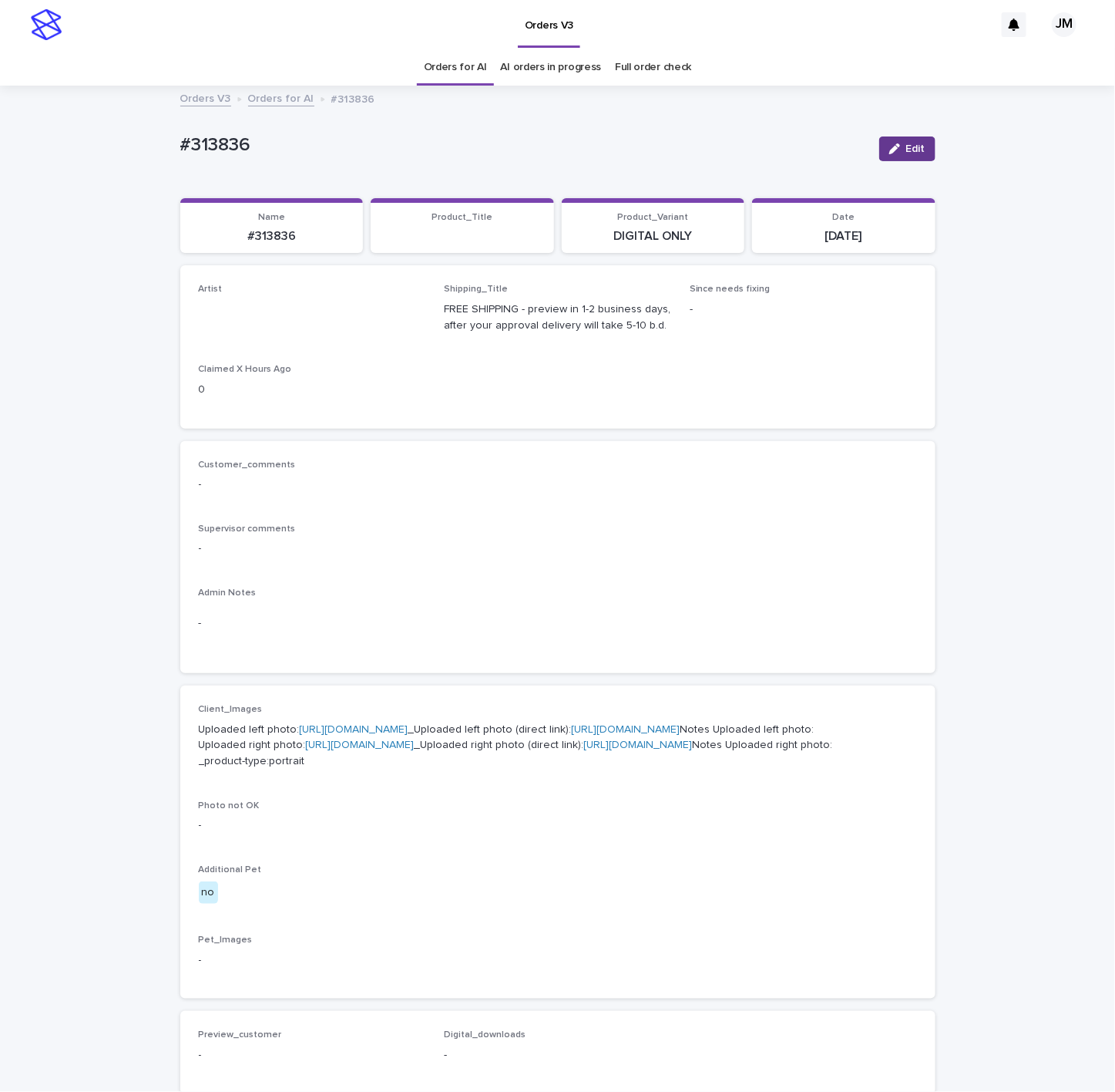
drag, startPoint x: 888, startPoint y: 148, endPoint x: 296, endPoint y: 287, distance: 608.1
click at [889, 148] on icon "button" at bounding box center [894, 148] width 11 height 11
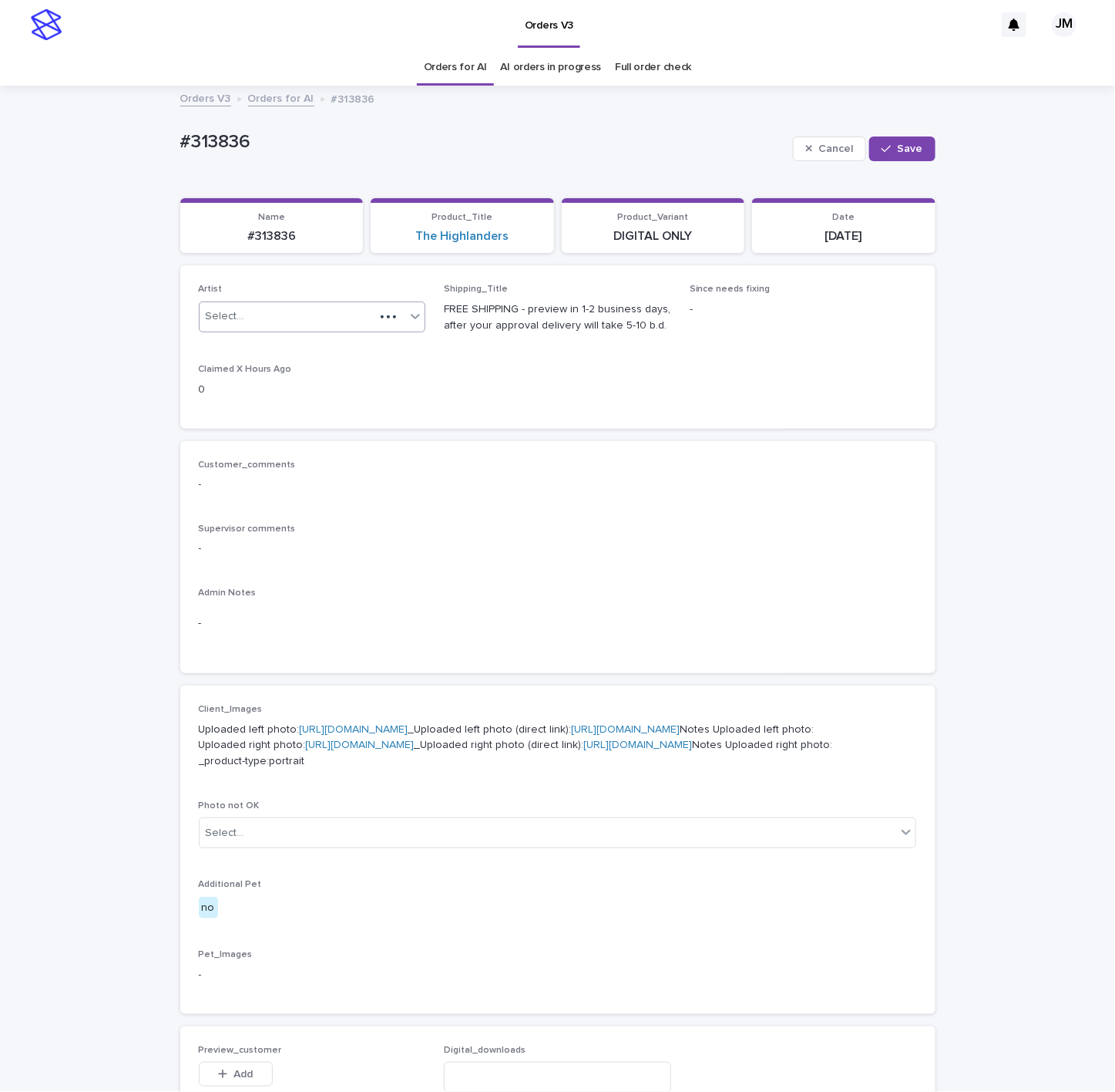
click at [264, 312] on div "Select..." at bounding box center [288, 316] width 176 height 26
type input "******"
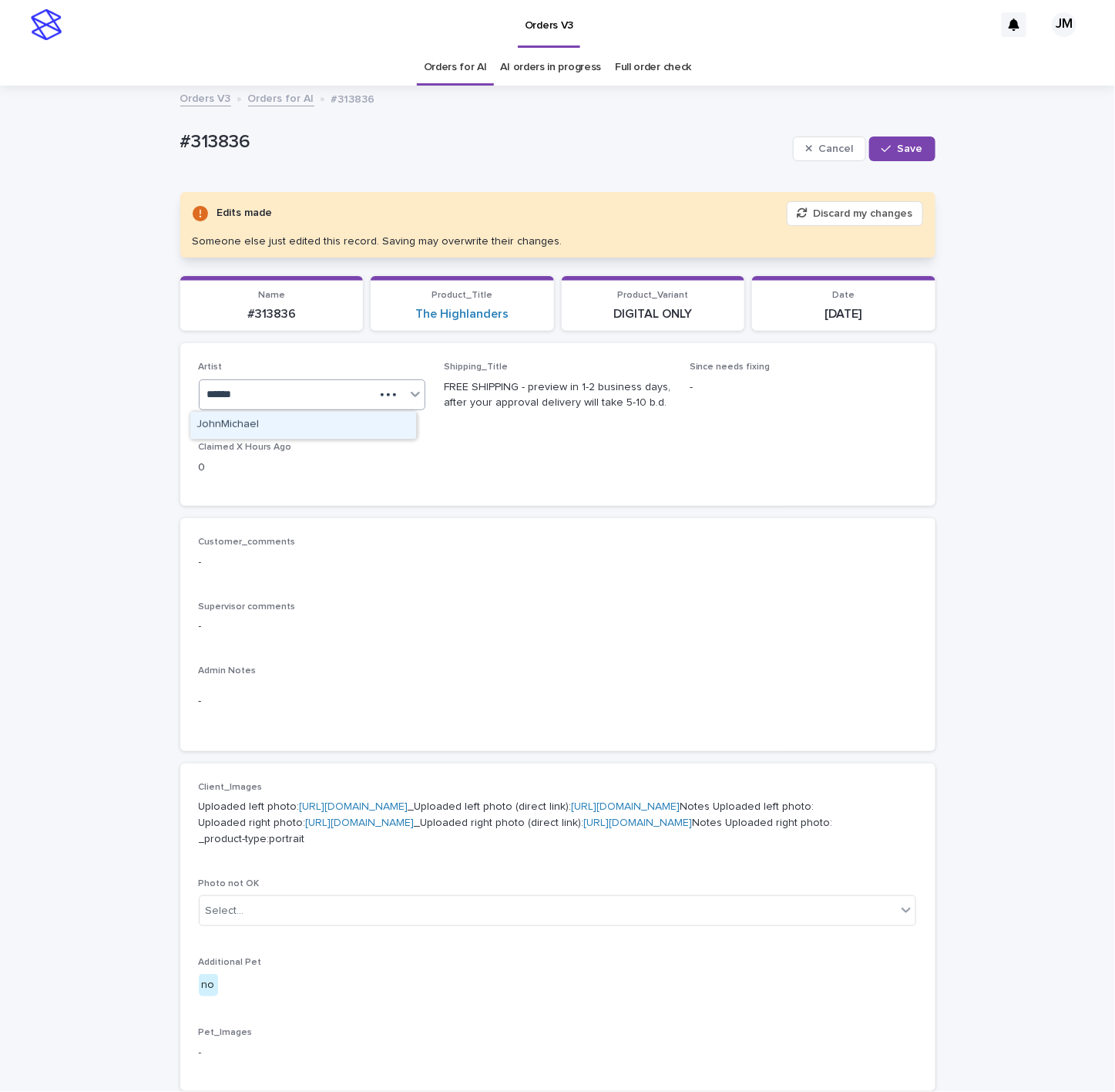
click at [278, 431] on div "JohnMichael" at bounding box center [303, 425] width 226 height 27
click at [875, 146] on button "Save" at bounding box center [902, 148] width 65 height 25
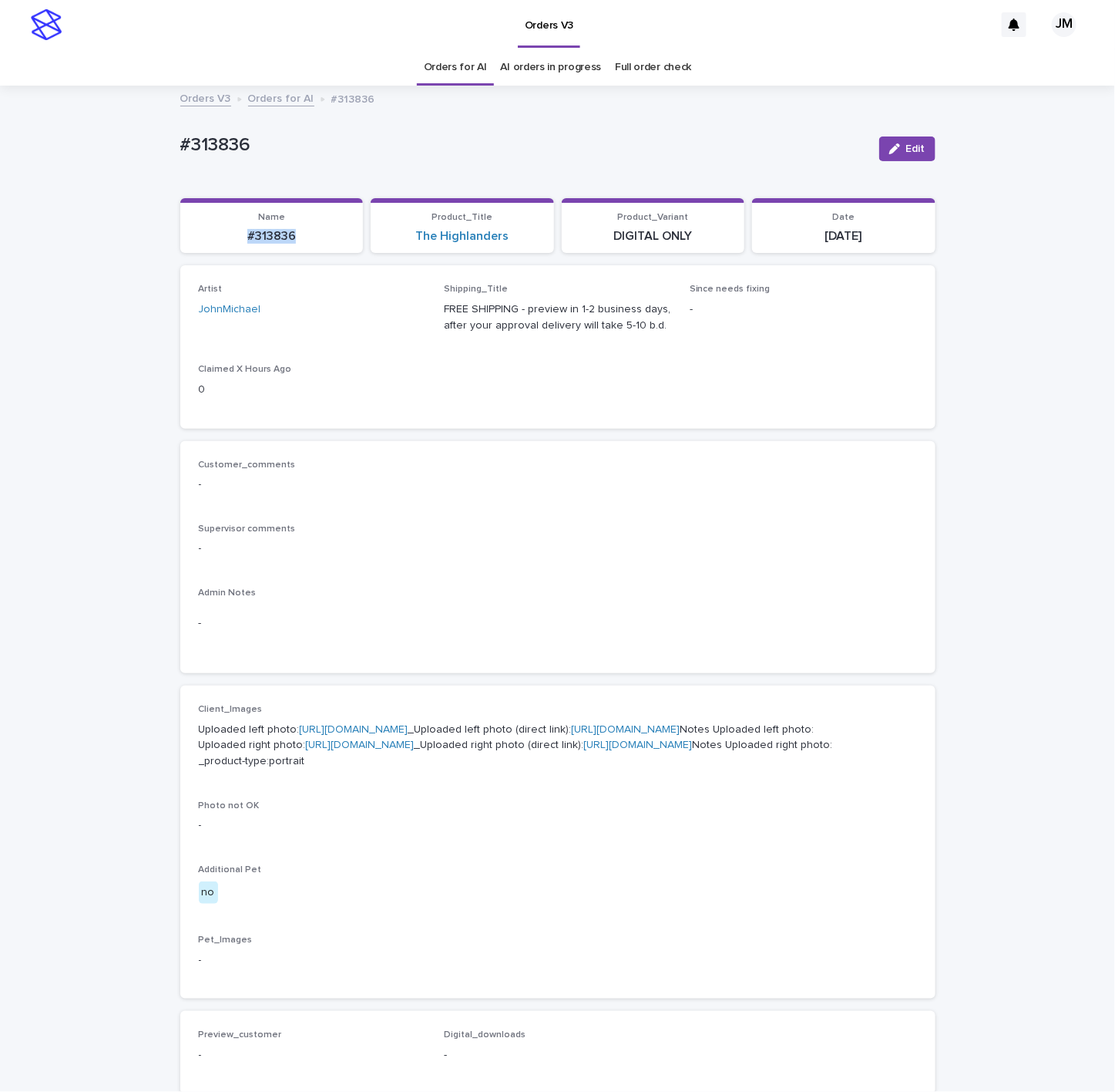
drag, startPoint x: 303, startPoint y: 238, endPoint x: 227, endPoint y: 232, distance: 76.2
click at [227, 232] on p "#313836" at bounding box center [271, 236] width 165 height 15
copy p "#313836"
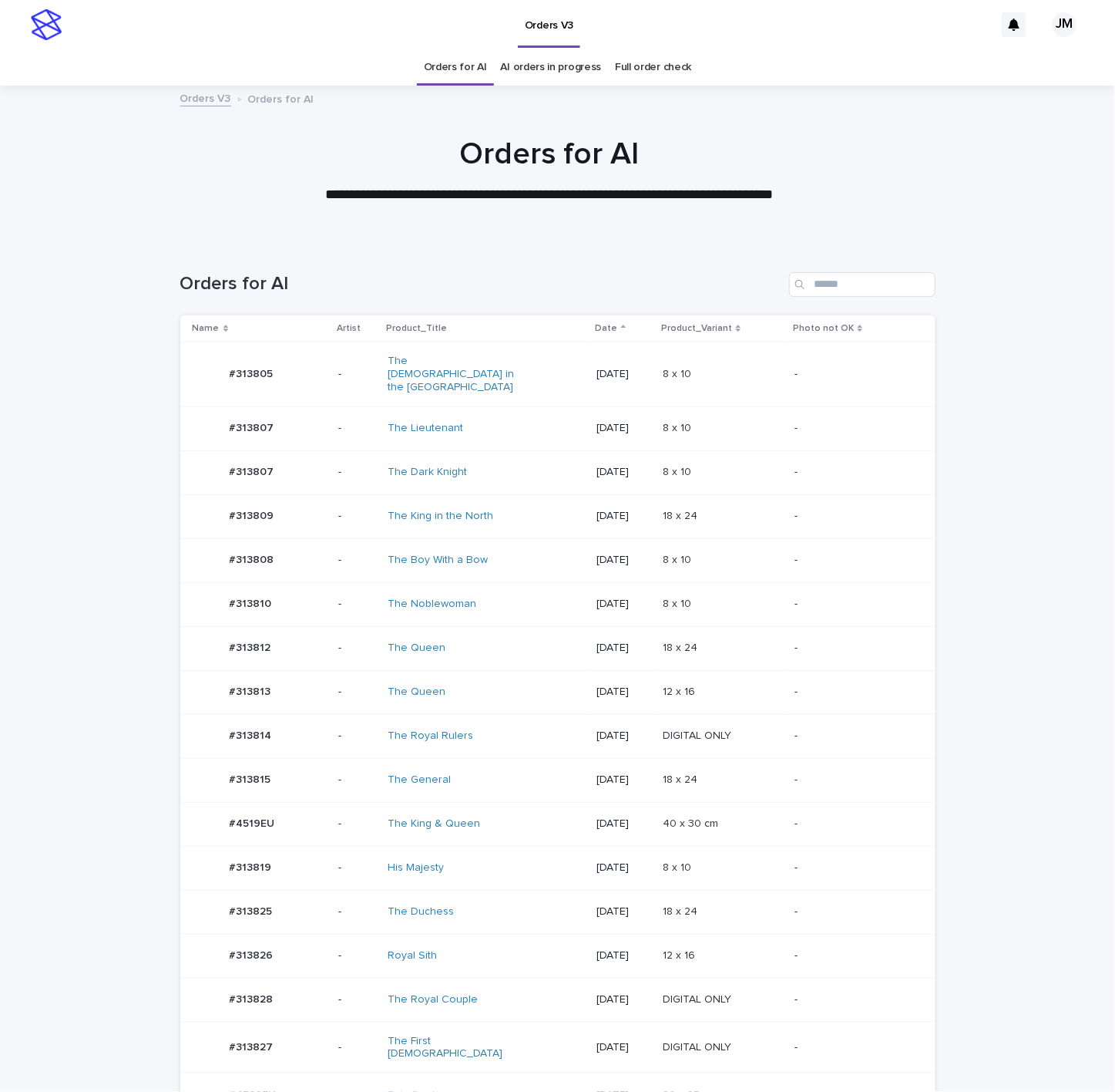
click at [508, 767] on div "The General" at bounding box center [486, 780] width 196 height 26
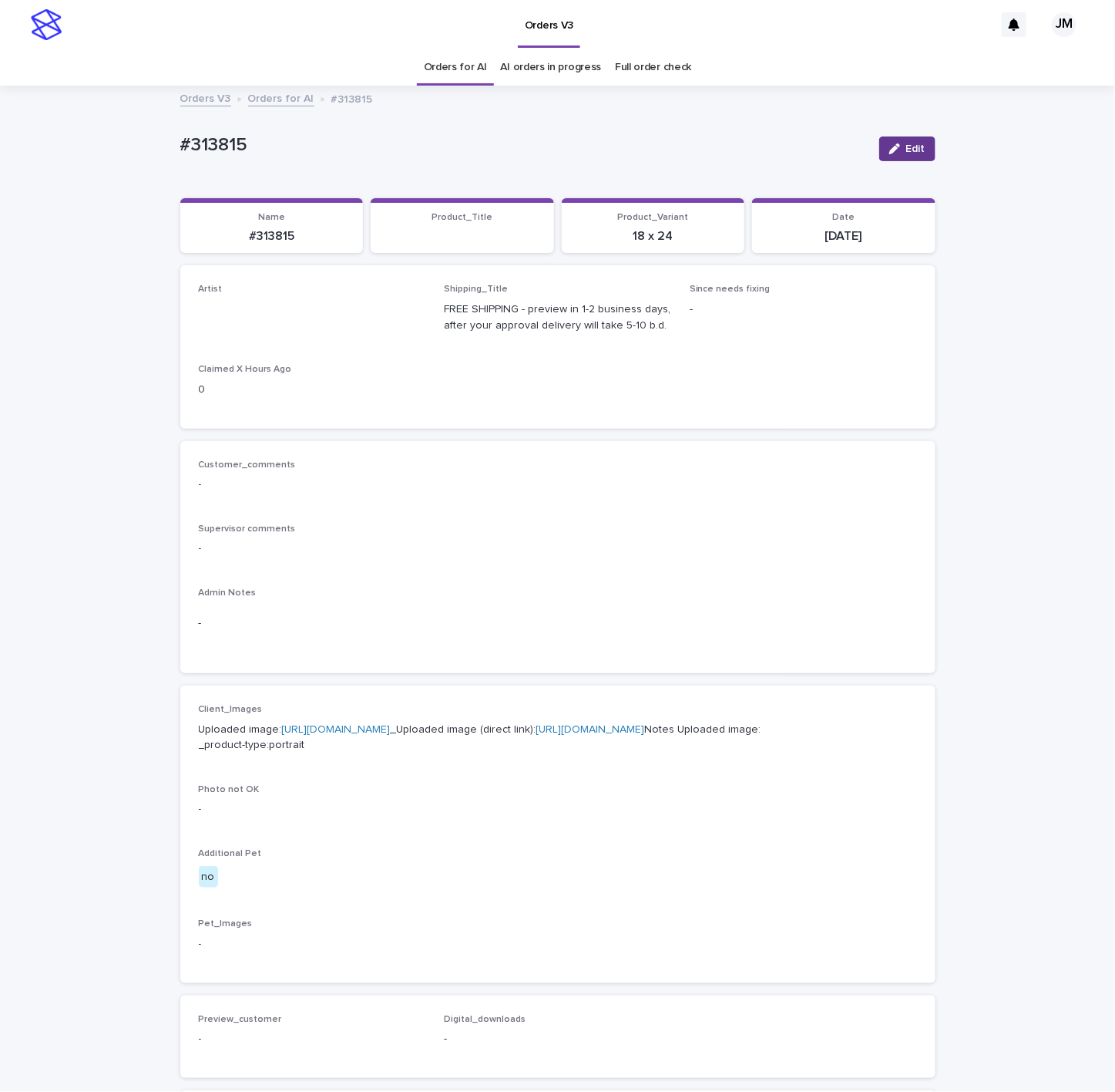
click at [889, 153] on icon "button" at bounding box center [894, 148] width 11 height 11
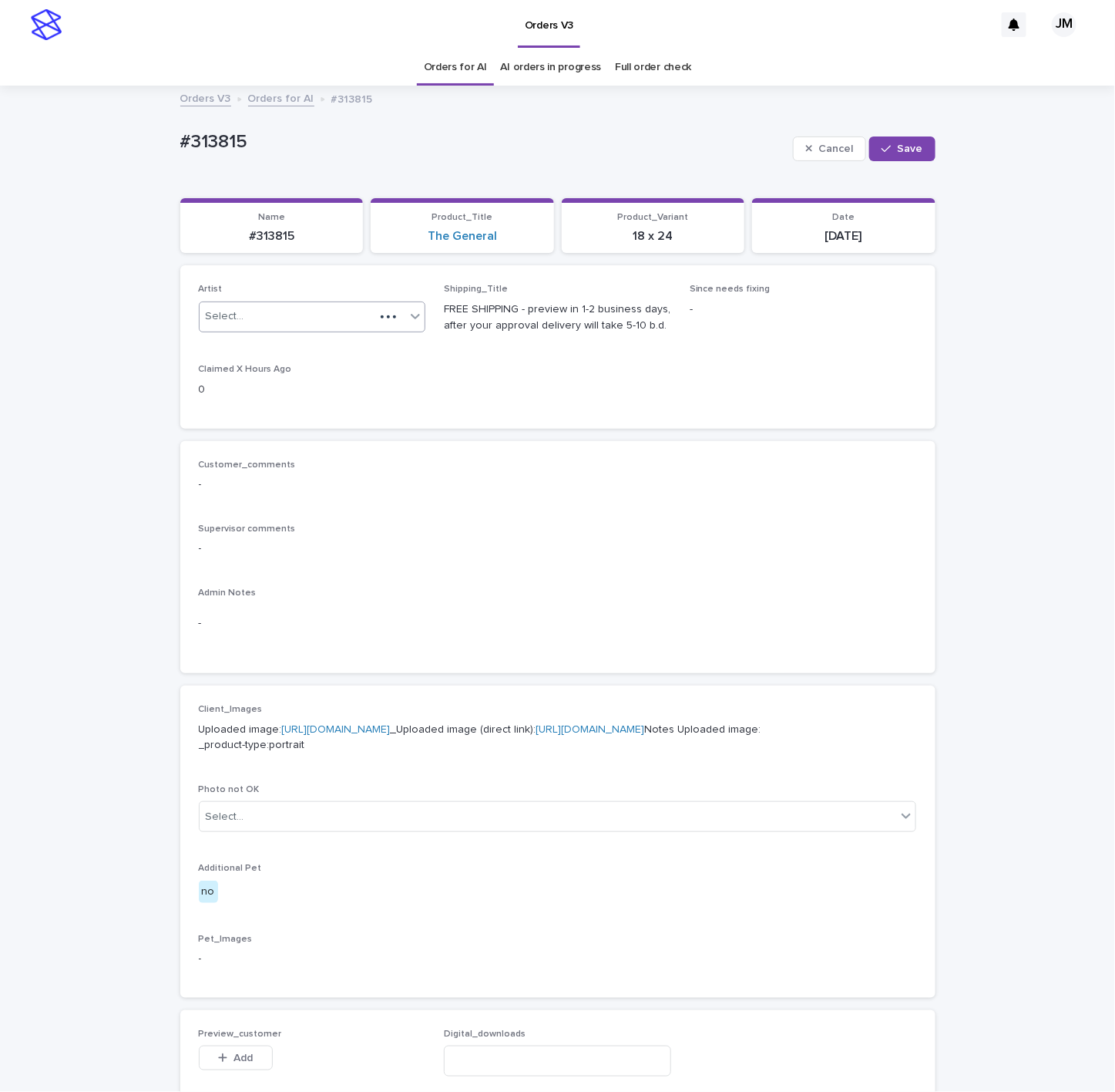
click at [339, 322] on div "Select..." at bounding box center [288, 316] width 176 height 26
type input "******"
click at [257, 352] on div "JohnMichael" at bounding box center [303, 346] width 226 height 27
click at [888, 140] on button "Save" at bounding box center [902, 148] width 65 height 25
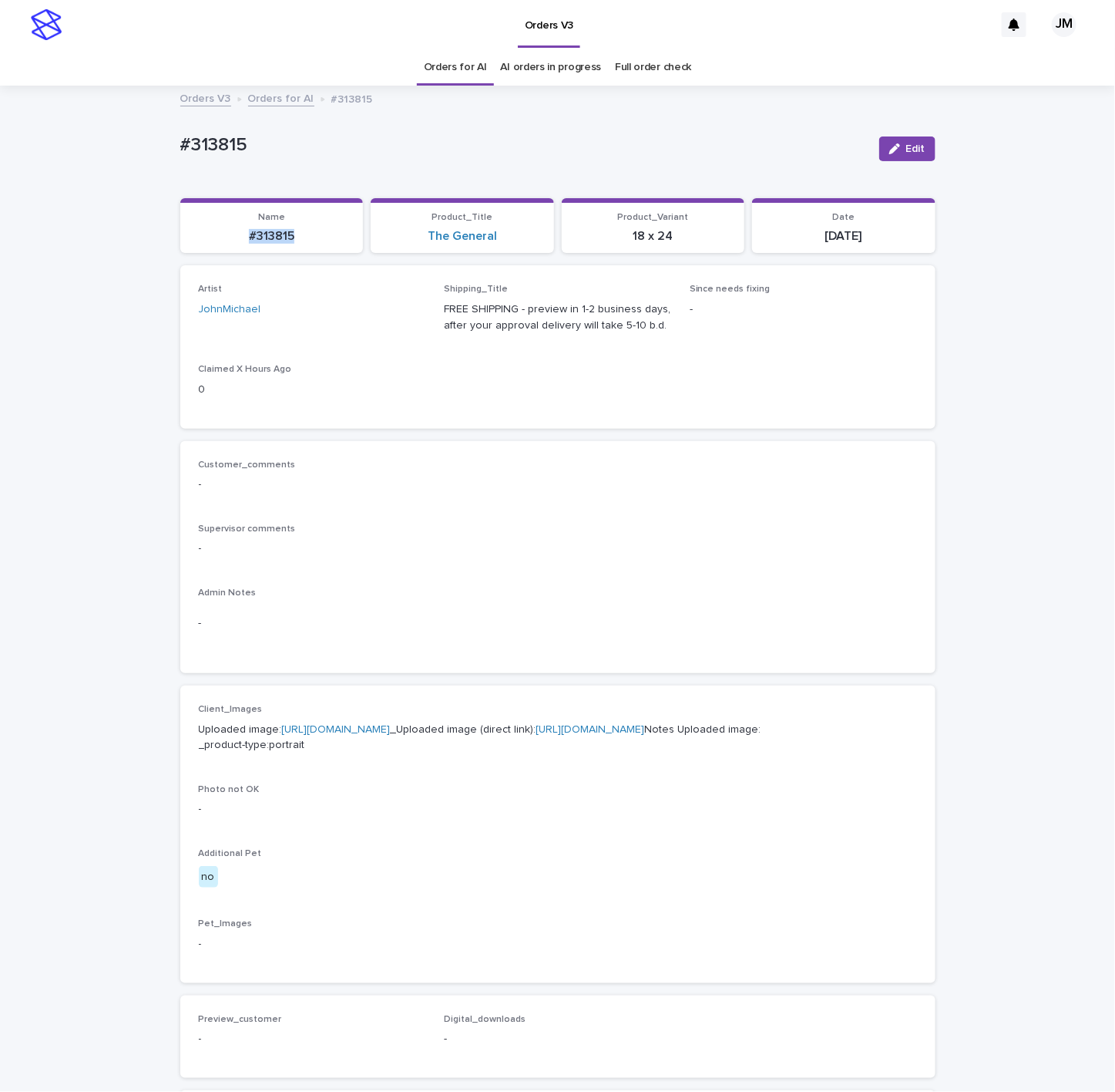
drag, startPoint x: 292, startPoint y: 243, endPoint x: 232, endPoint y: 245, distance: 60.0
click at [232, 245] on section "Name #313815" at bounding box center [271, 226] width 184 height 55
copy p "#313815"
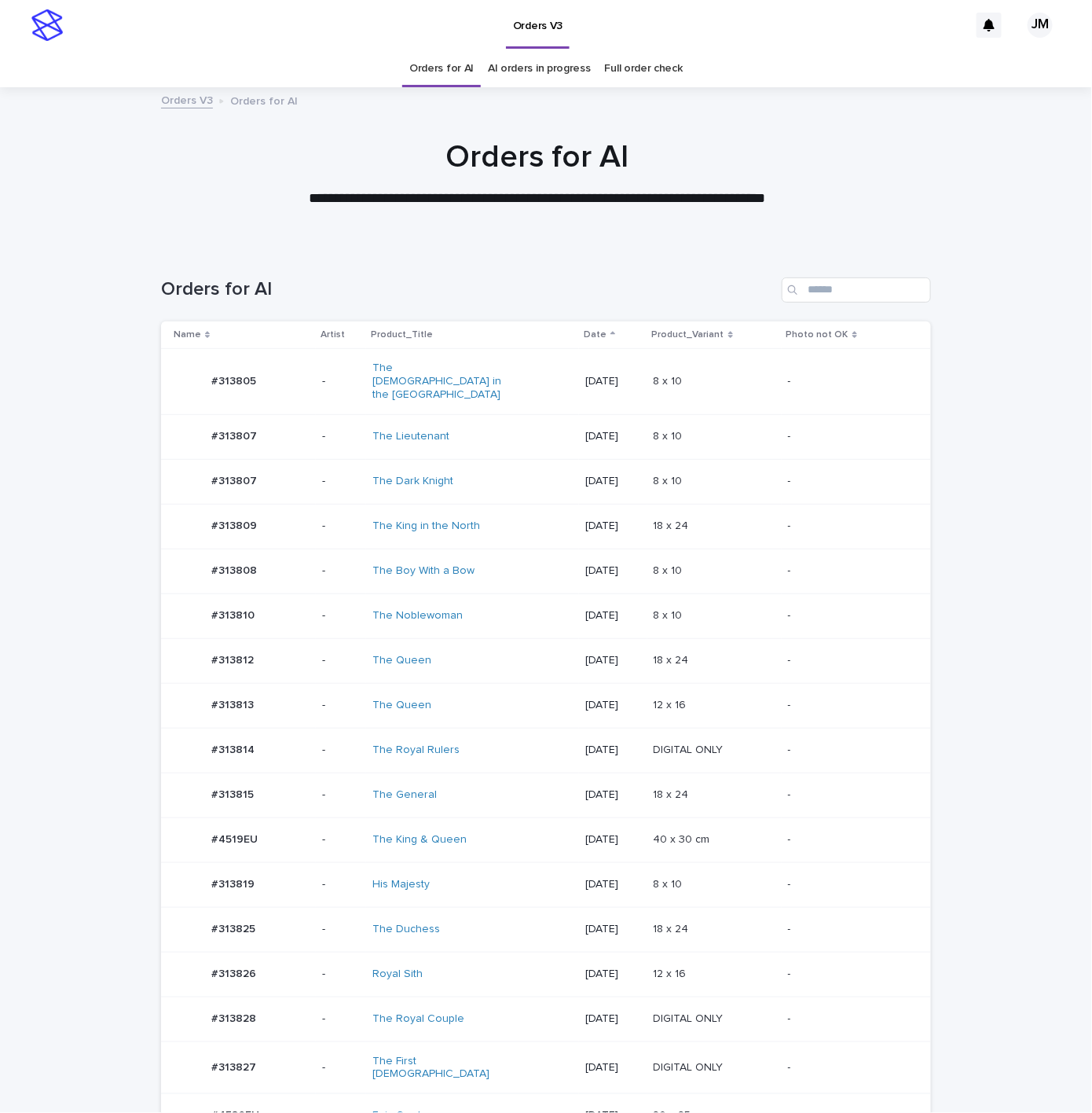
click at [473, 1016] on div "The Royal Couple" at bounding box center [438, 1018] width 131 height 13
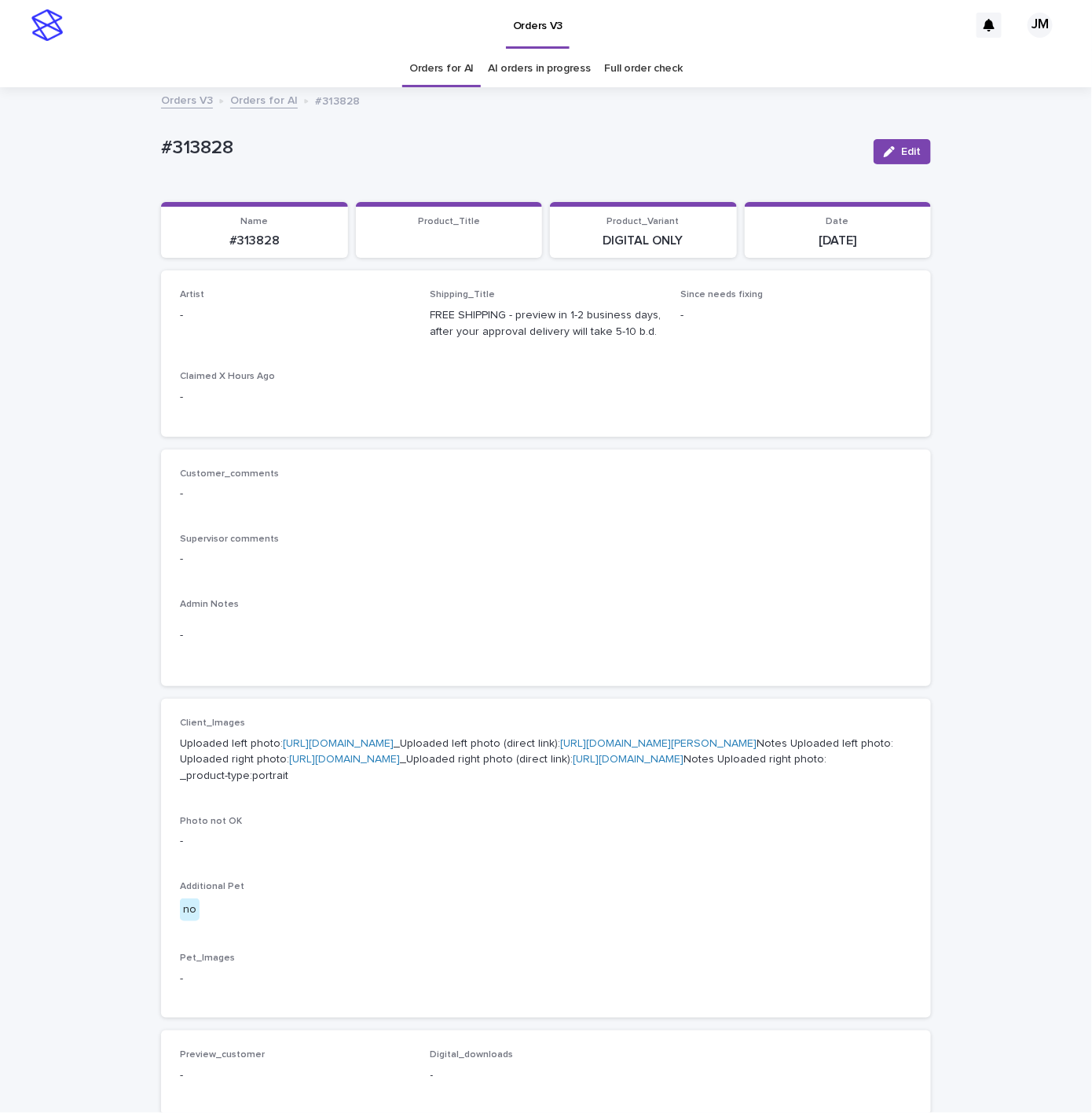
drag, startPoint x: 913, startPoint y: 152, endPoint x: 599, endPoint y: 227, distance: 322.8
click at [908, 149] on button "Edit" at bounding box center [902, 151] width 57 height 25
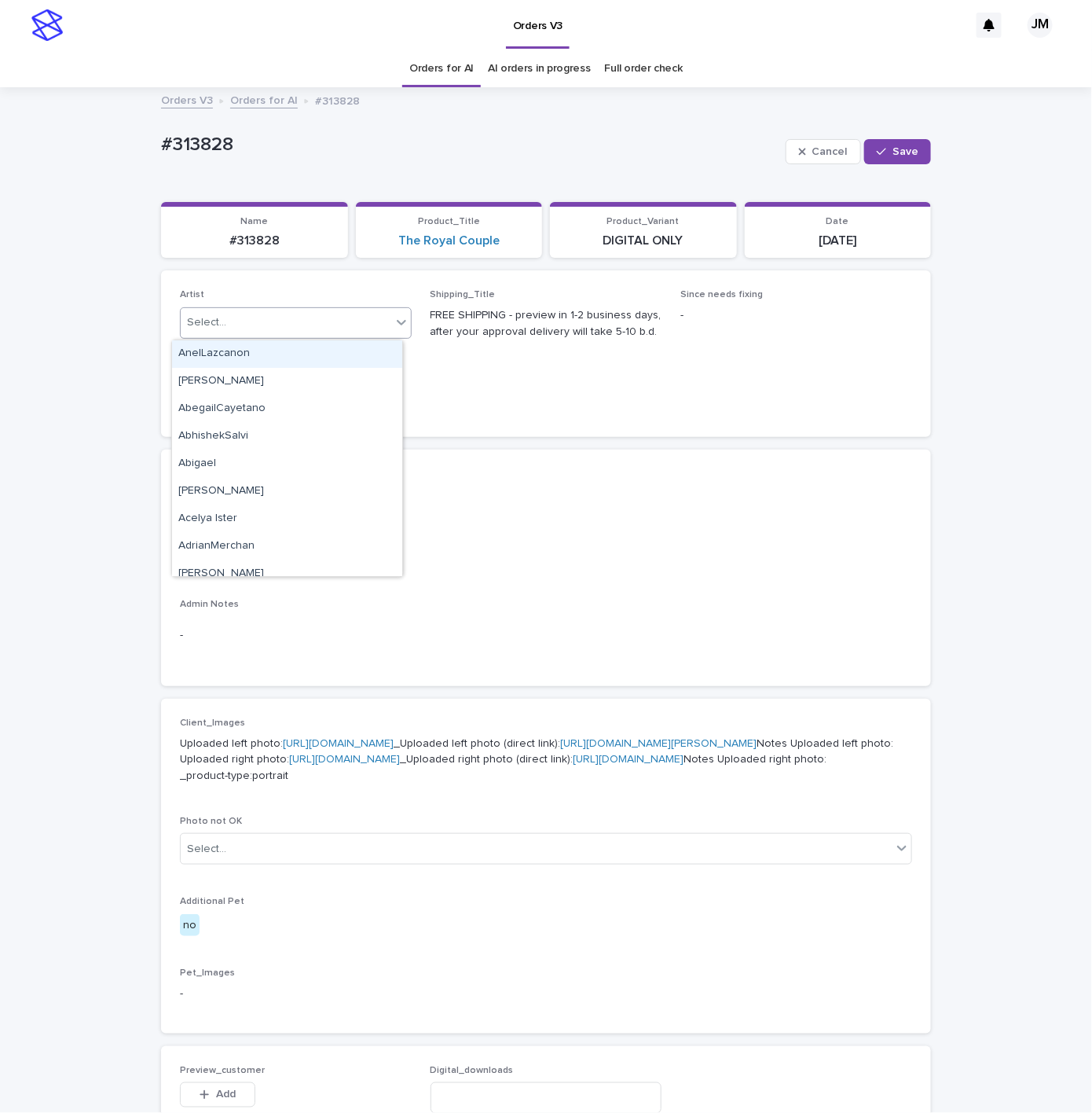
click at [309, 330] on div "Select..." at bounding box center [286, 322] width 211 height 26
type input "******"
click at [335, 350] on div "JohnMichael" at bounding box center [287, 353] width 230 height 27
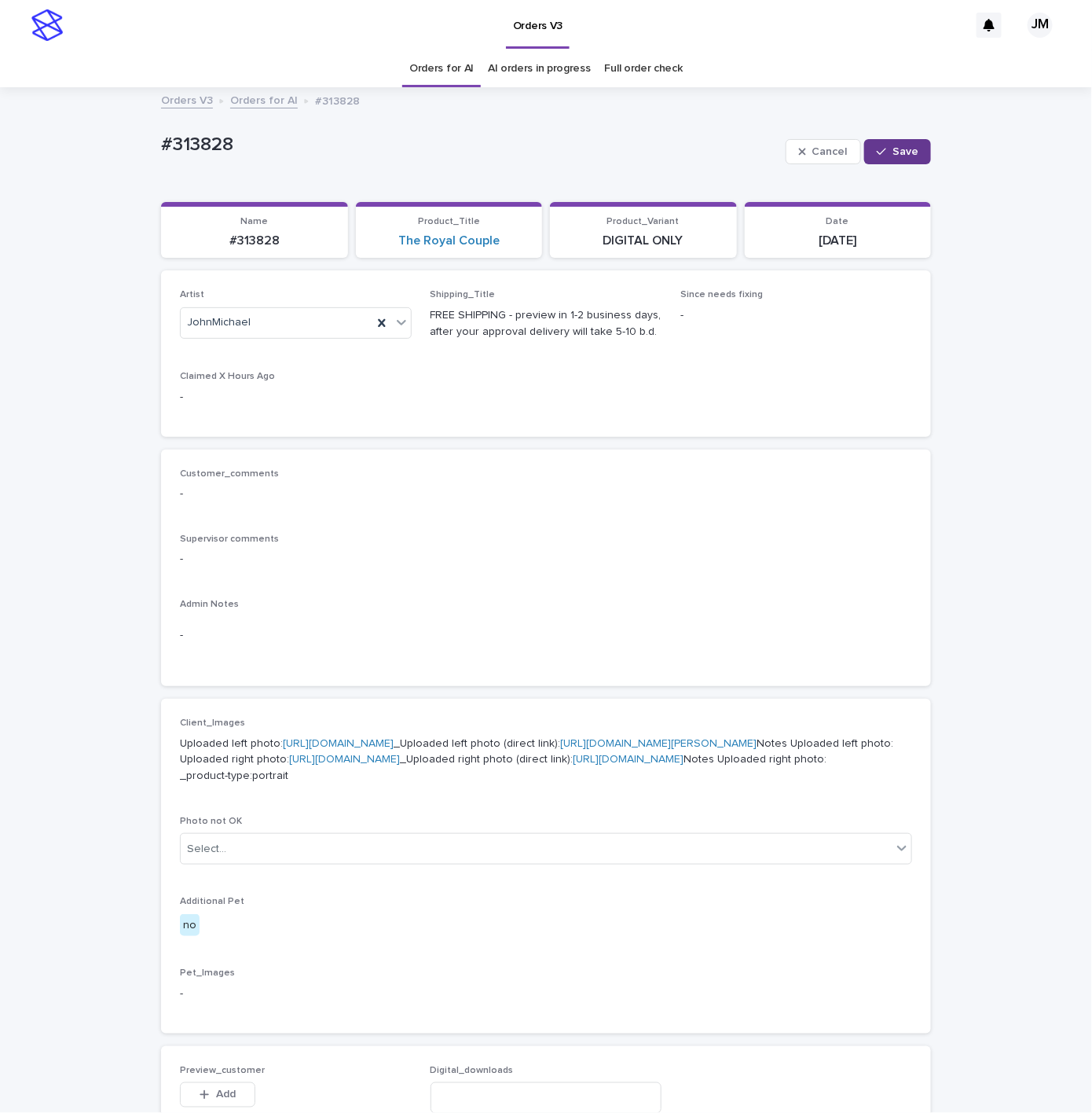
click at [877, 152] on icon "button" at bounding box center [881, 151] width 10 height 11
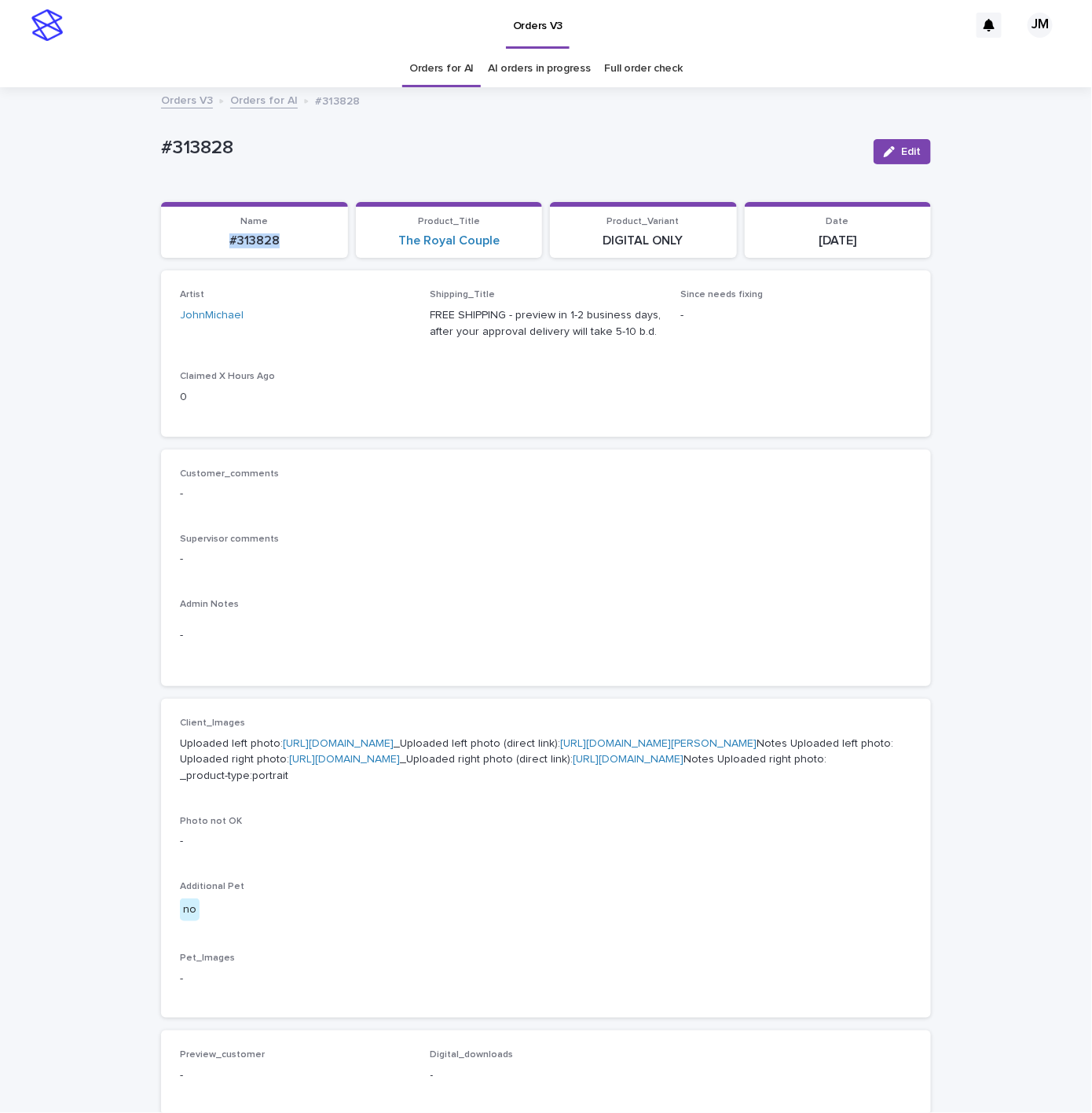
drag, startPoint x: 280, startPoint y: 243, endPoint x: 243, endPoint y: 249, distance: 37.5
click at [213, 249] on section "Name #313828" at bounding box center [254, 230] width 187 height 56
copy p "#313828"
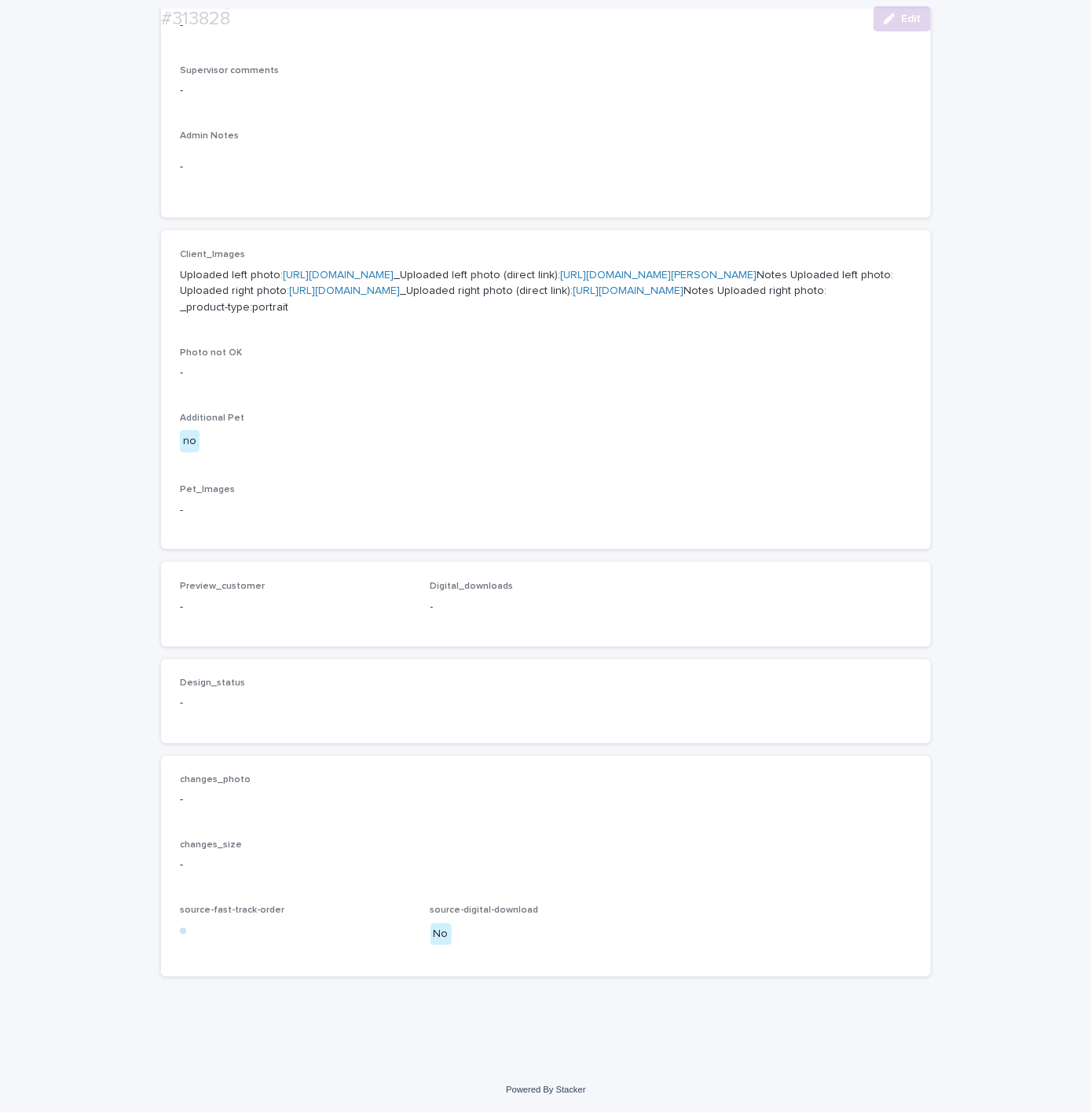
scroll to position [632, 0]
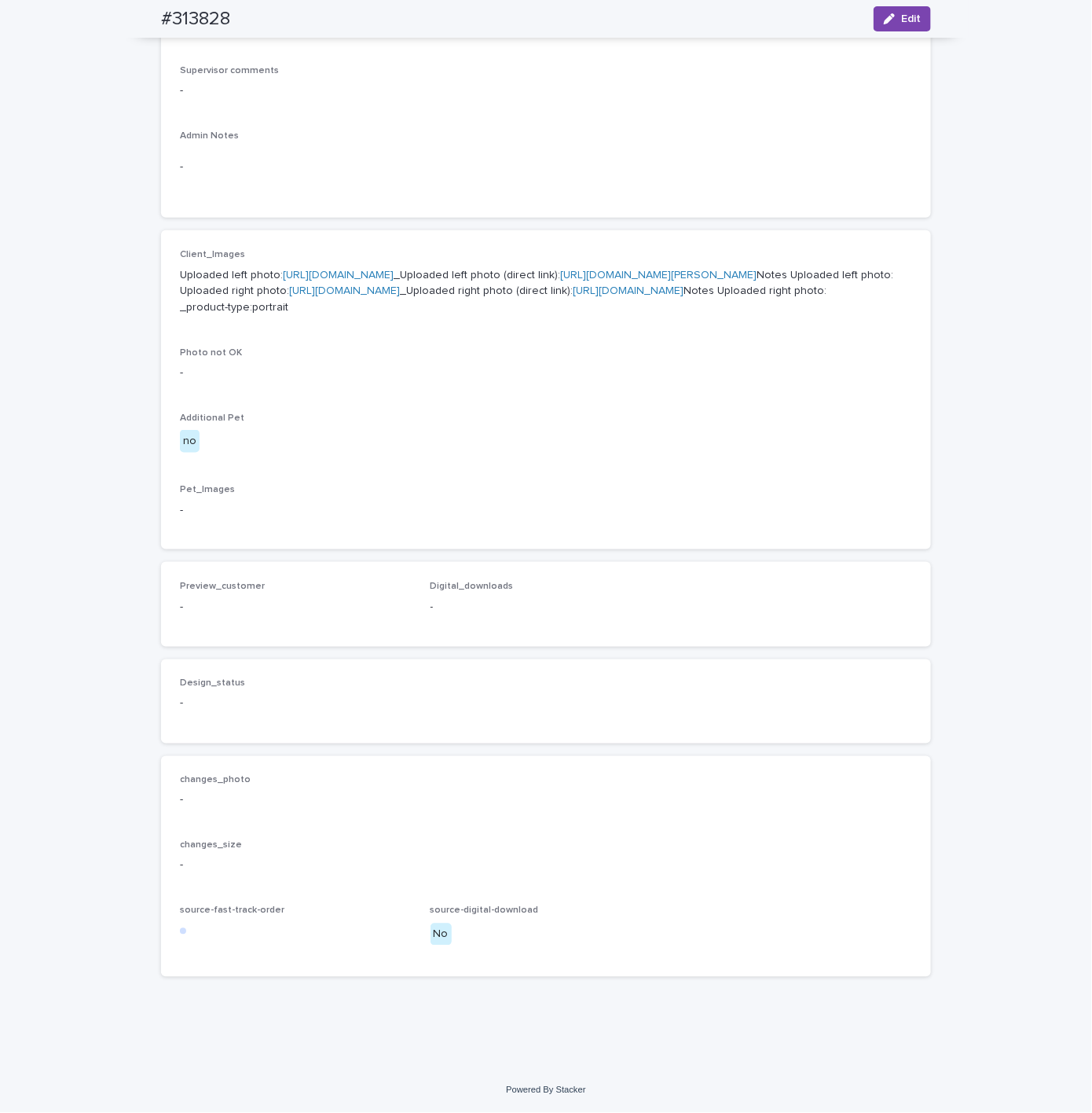
click at [929, 851] on div "Loading... Saving… Loading... Saving… #313828 Edit #313828 Edit Sorry, there wa…" at bounding box center [546, 325] width 785 height 1409
click at [590, 884] on div "changes_size -" at bounding box center [546, 863] width 733 height 47
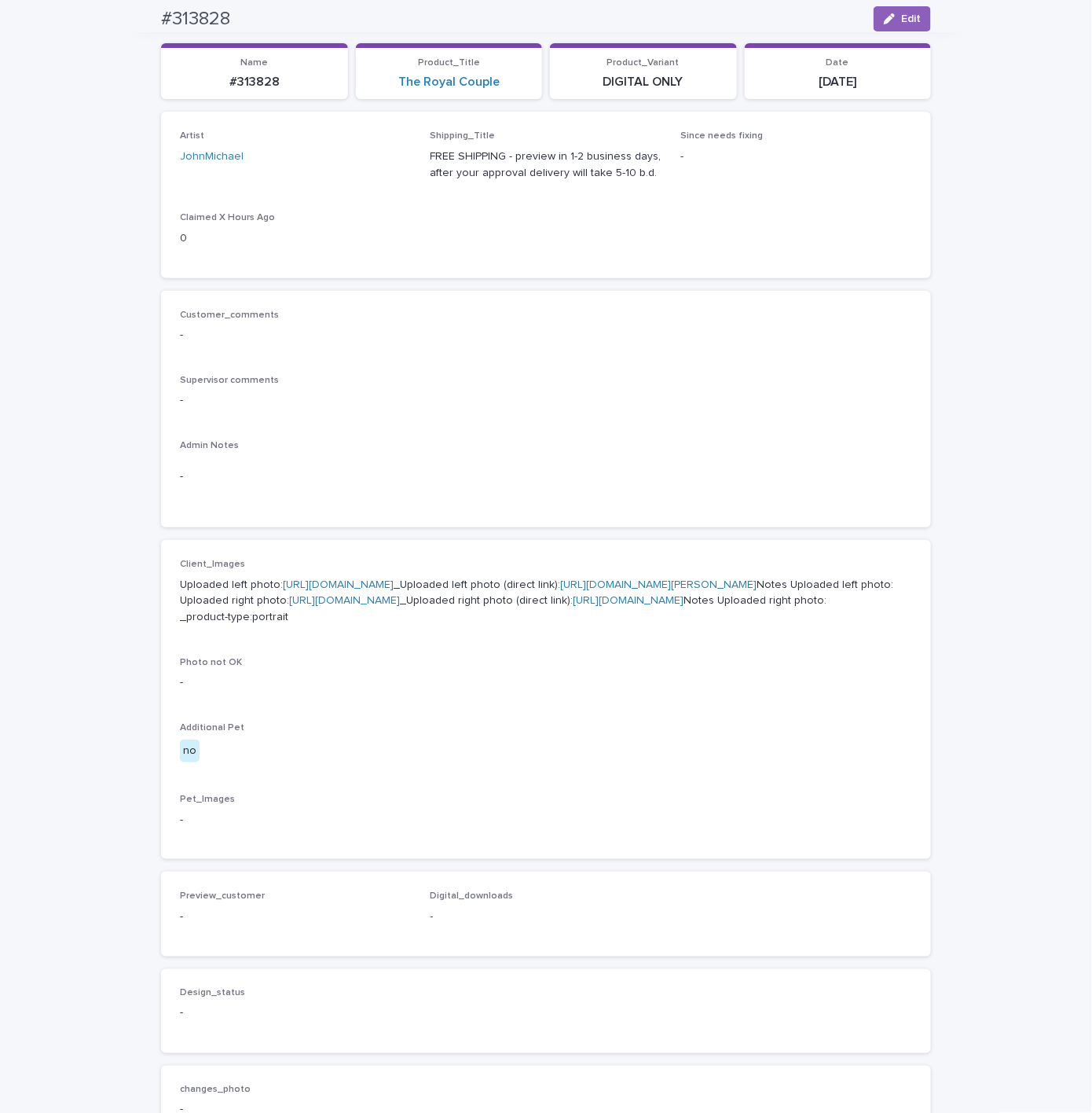
scroll to position [42, 0]
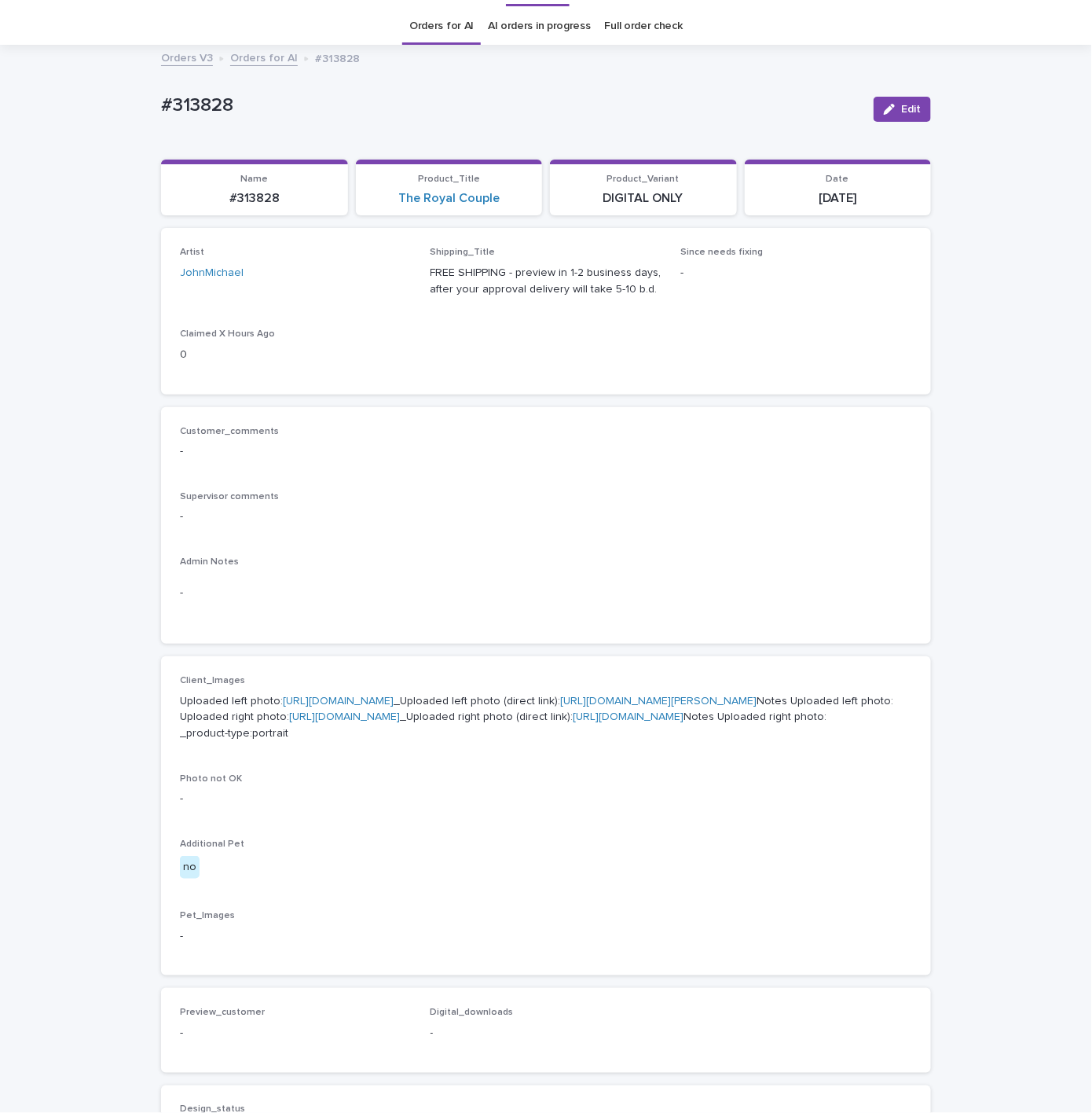
click at [473, 741] on p "Uploaded left photo: [URL][DOMAIN_NAME] _Uploaded left photo (direct link): [UR…" at bounding box center [546, 717] width 733 height 48
click at [560, 706] on link "[URL][DOMAIN_NAME][PERSON_NAME]" at bounding box center [659, 701] width 197 height 11
click at [573, 722] on link "[URL][DOMAIN_NAME]" at bounding box center [628, 716] width 111 height 11
